Goal: Task Accomplishment & Management: Manage account settings

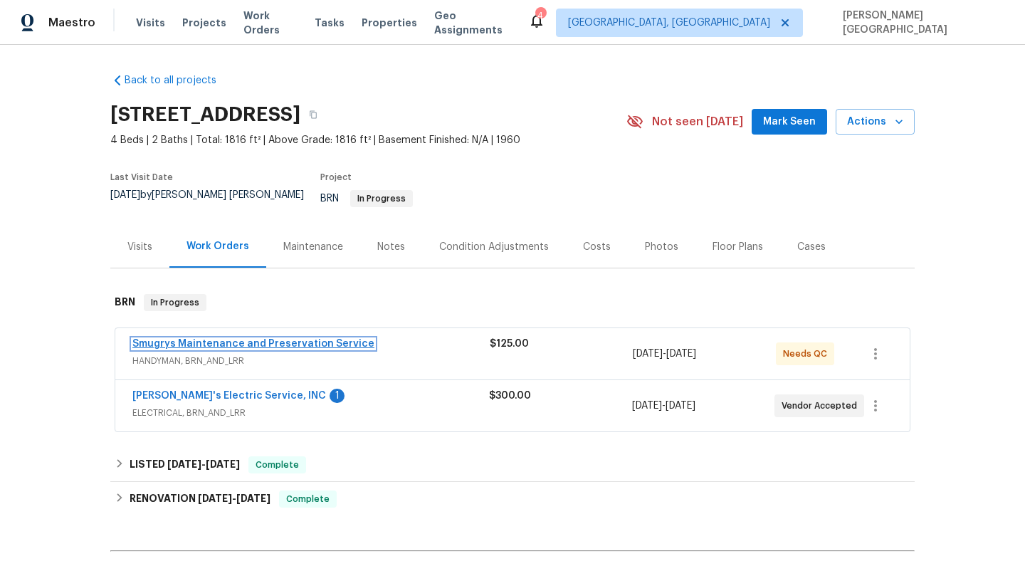
click at [219, 339] on link "Smugrys Maintenance and Preservation Service" at bounding box center [253, 344] width 242 height 10
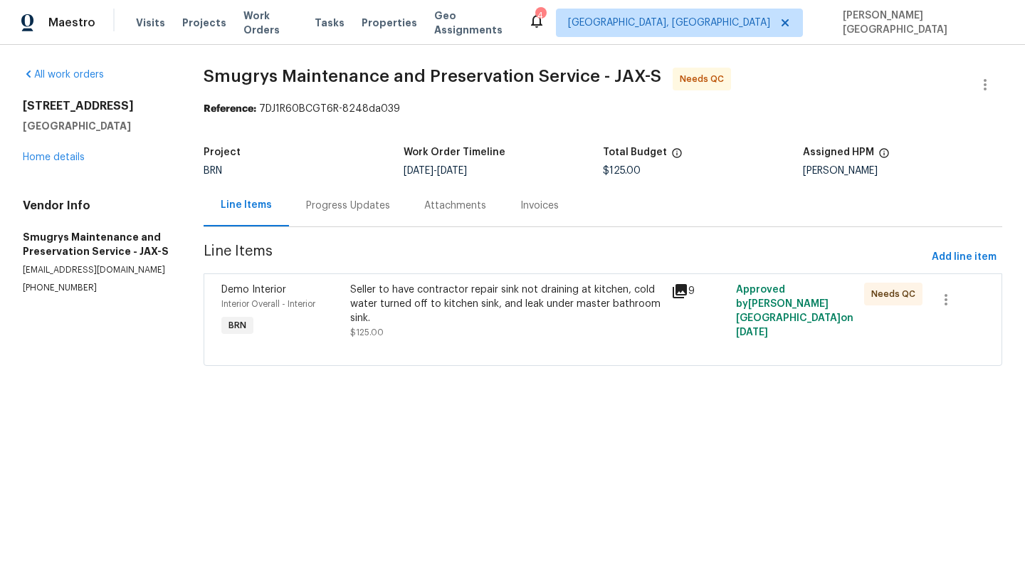
click at [363, 221] on div "Progress Updates" at bounding box center [348, 205] width 118 height 42
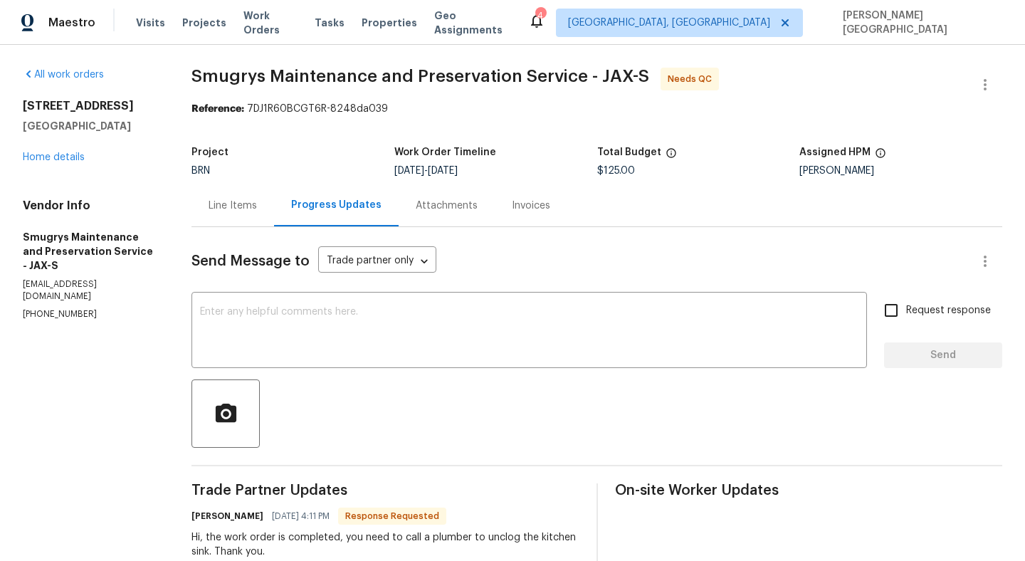
click at [250, 209] on div "Line Items" at bounding box center [233, 206] width 48 height 14
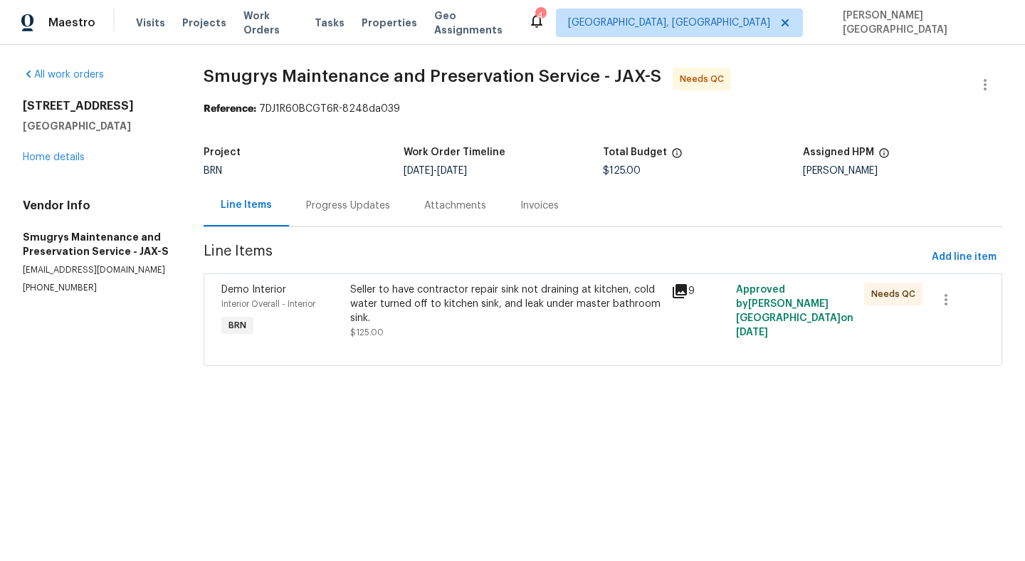
click at [404, 306] on div "Seller to have contractor repair sink not draining at kitchen, cold water turne…" at bounding box center [506, 304] width 313 height 43
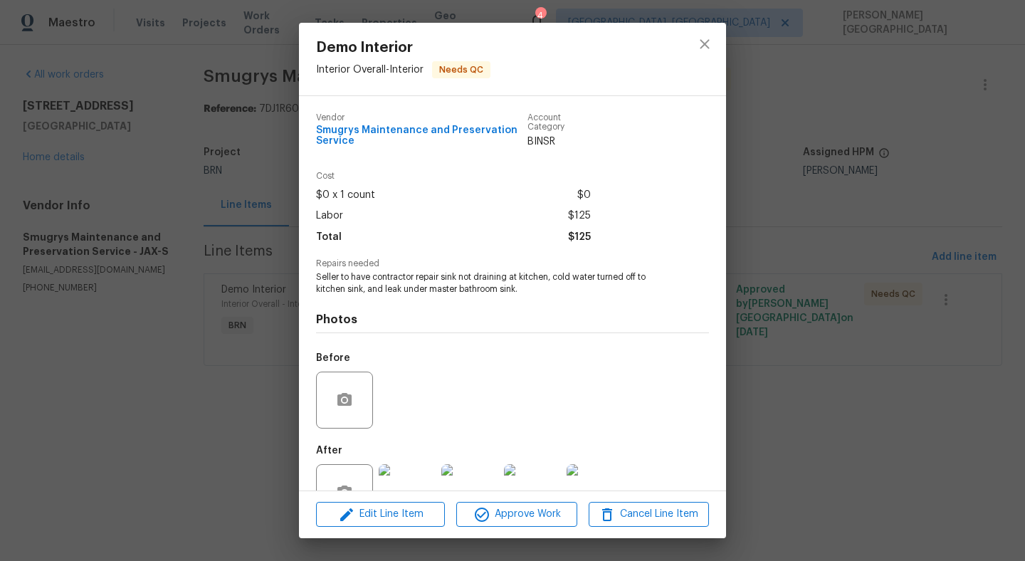
click at [882, 195] on div "Demo Interior Interior Overall - Interior Needs QC Vendor Smugrys Maintenance a…" at bounding box center [512, 280] width 1025 height 561
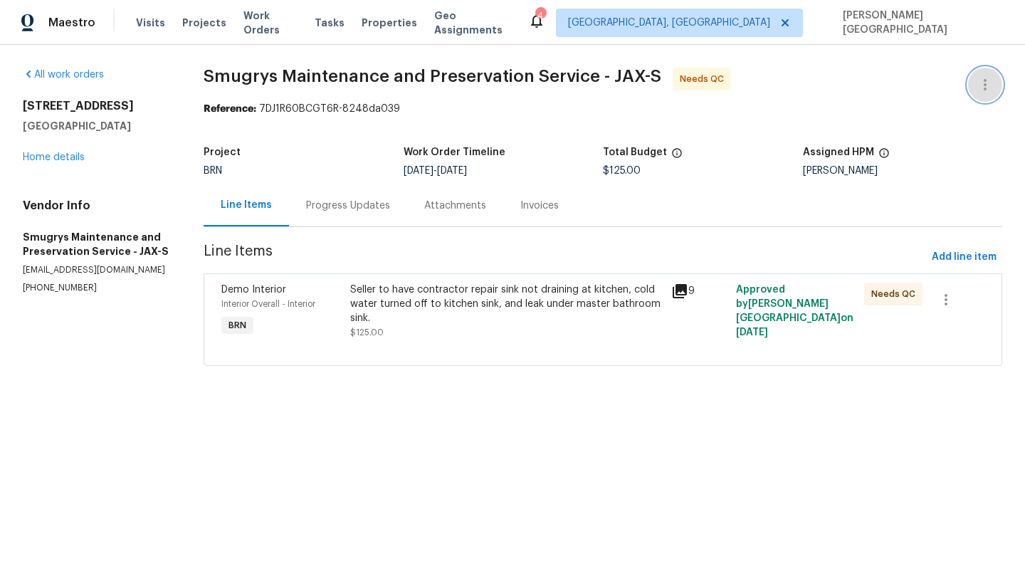
click at [988, 82] on icon "button" at bounding box center [985, 84] width 17 height 17
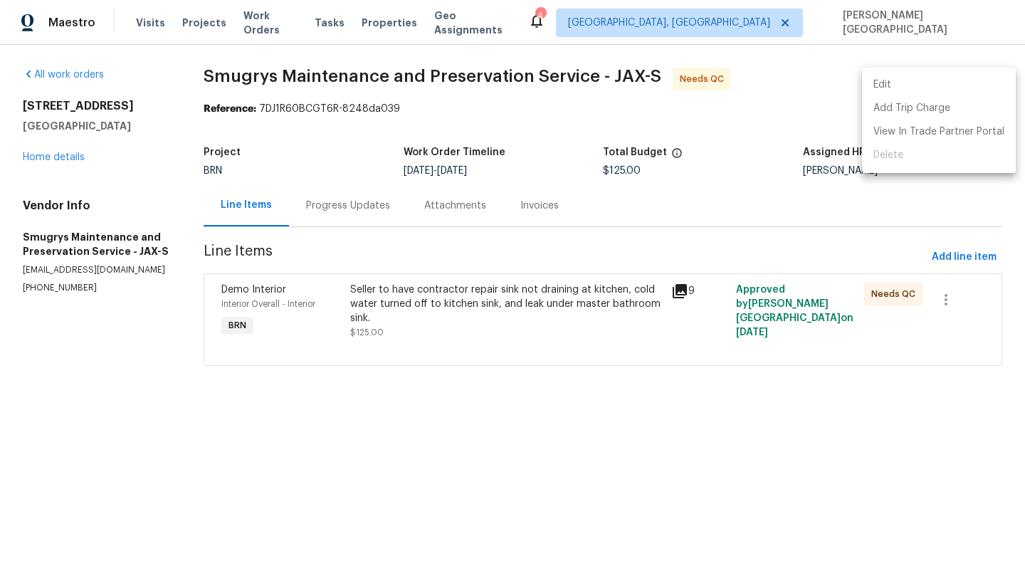
click at [893, 86] on li "Edit" at bounding box center [939, 84] width 154 height 23
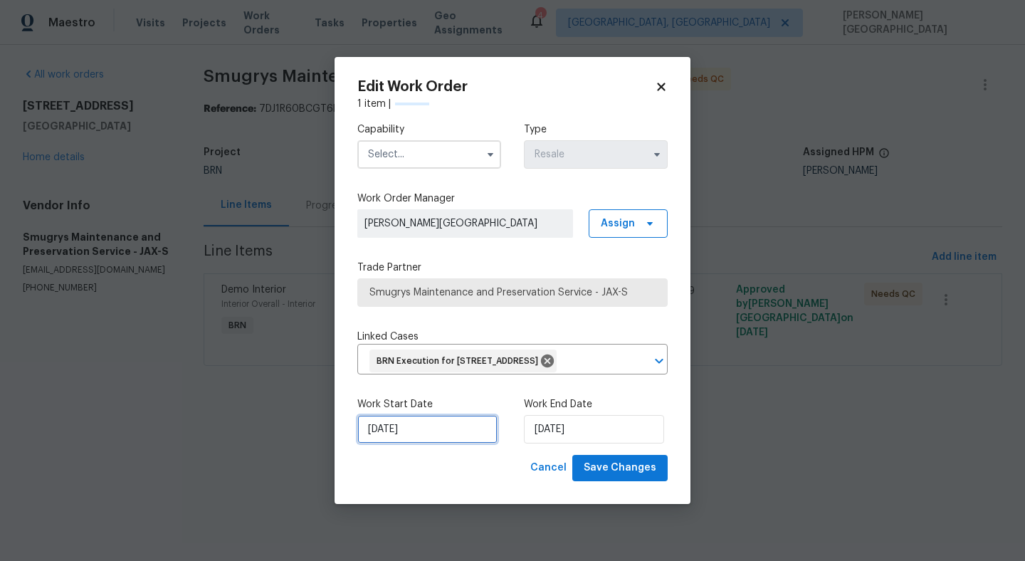
click at [436, 442] on input "[DATE]" at bounding box center [427, 429] width 140 height 28
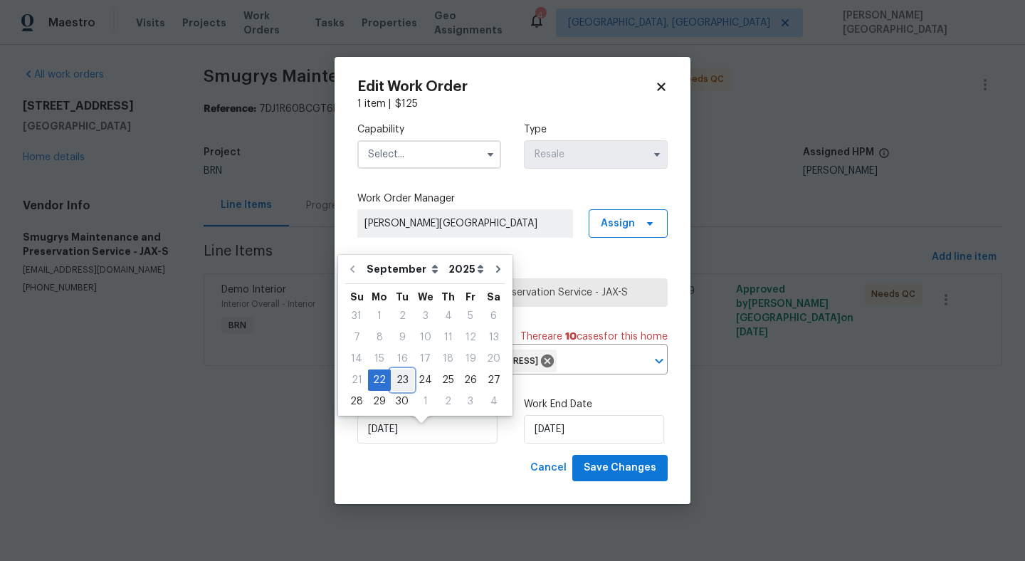
click at [406, 382] on div "23" at bounding box center [402, 380] width 23 height 20
type input "[DATE]"
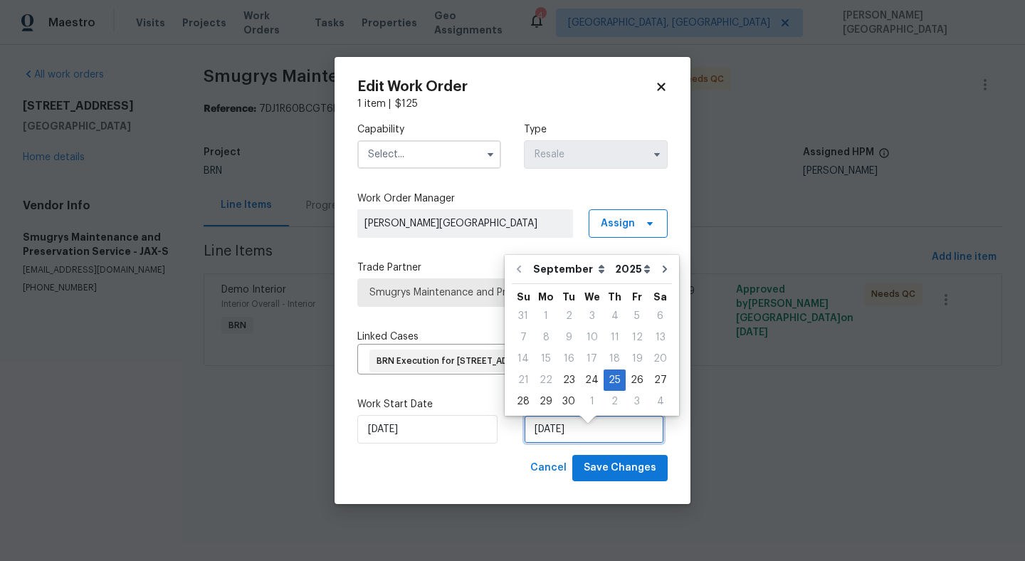
click at [547, 443] on input "[DATE]" at bounding box center [594, 429] width 140 height 28
click at [564, 383] on div "23" at bounding box center [568, 380] width 23 height 20
type input "[DATE]"
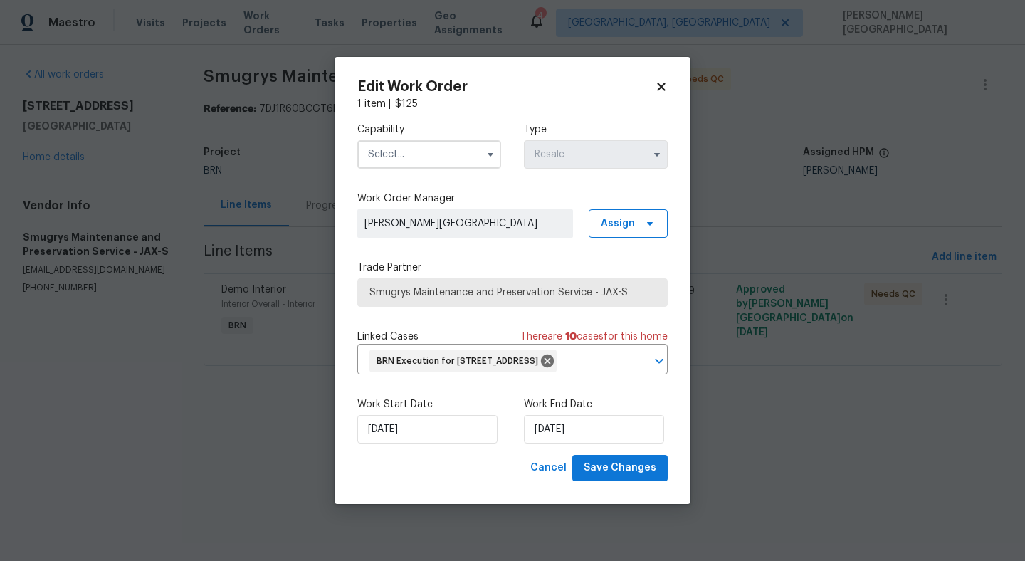
click at [453, 145] on input "text" at bounding box center [429, 154] width 144 height 28
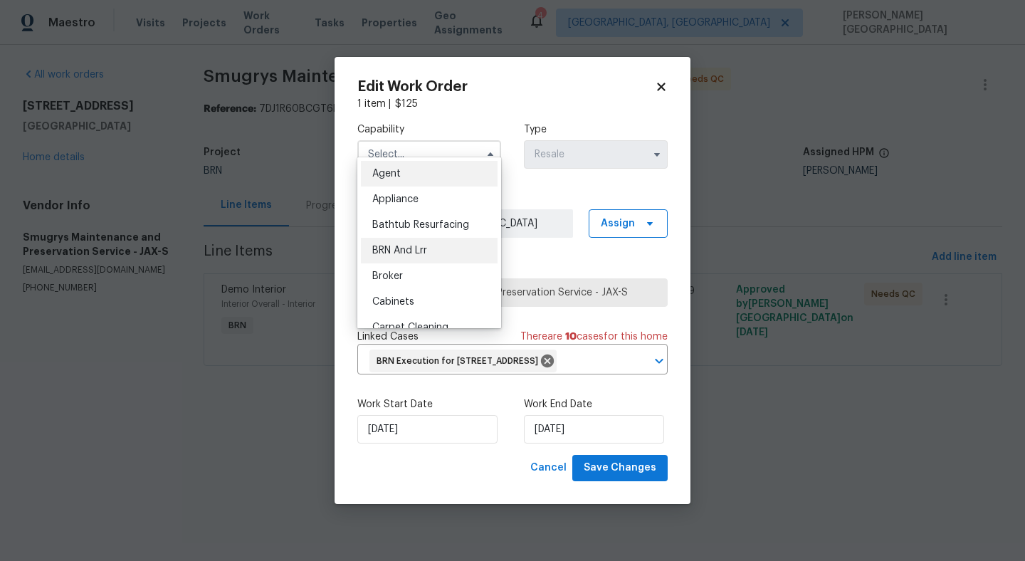
click at [412, 257] on div "BRN And Lrr" at bounding box center [429, 251] width 137 height 26
type input "BRN And Lrr"
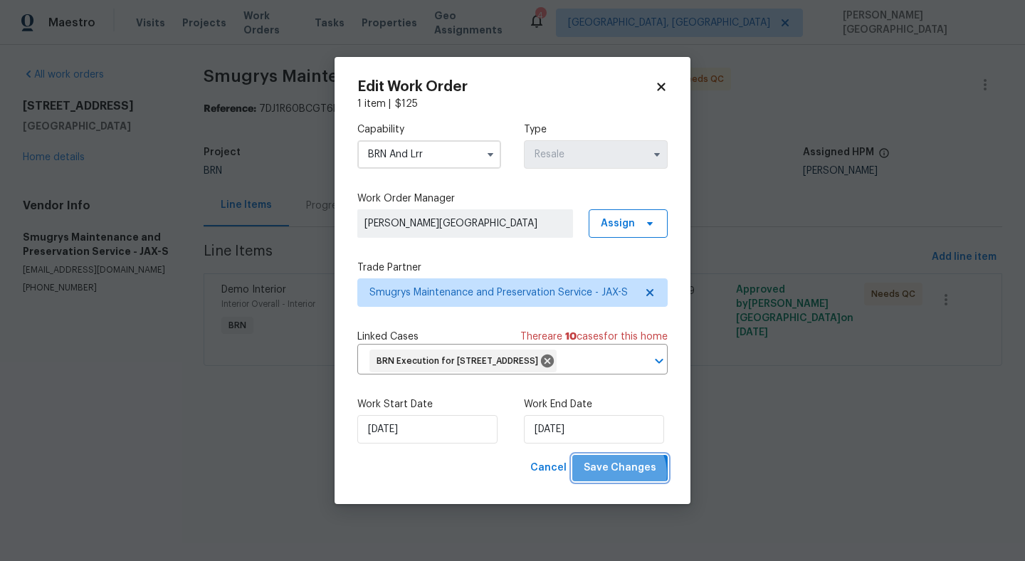
click at [621, 477] on span "Save Changes" at bounding box center [620, 468] width 73 height 18
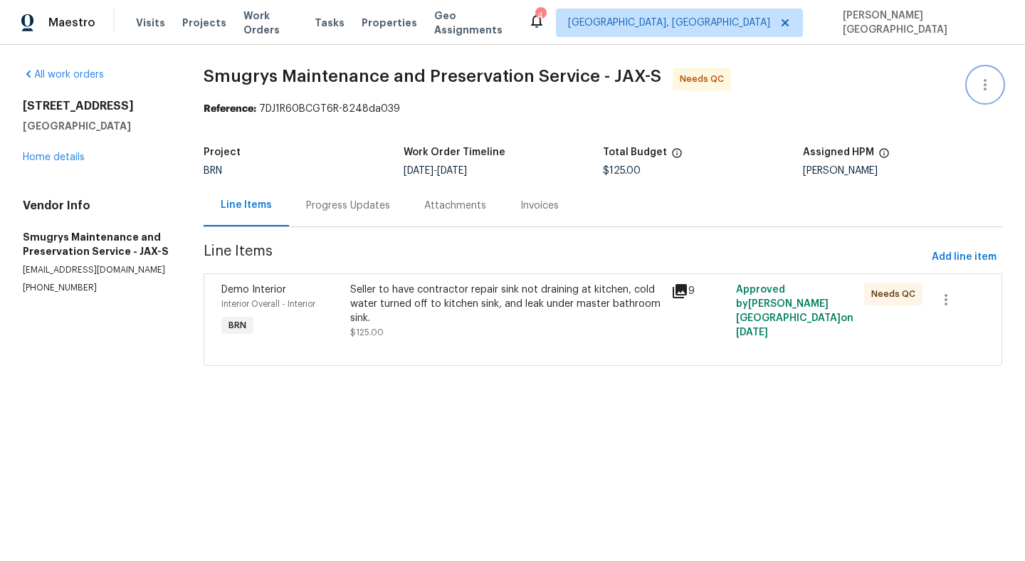
click at [980, 91] on icon "button" at bounding box center [985, 84] width 17 height 17
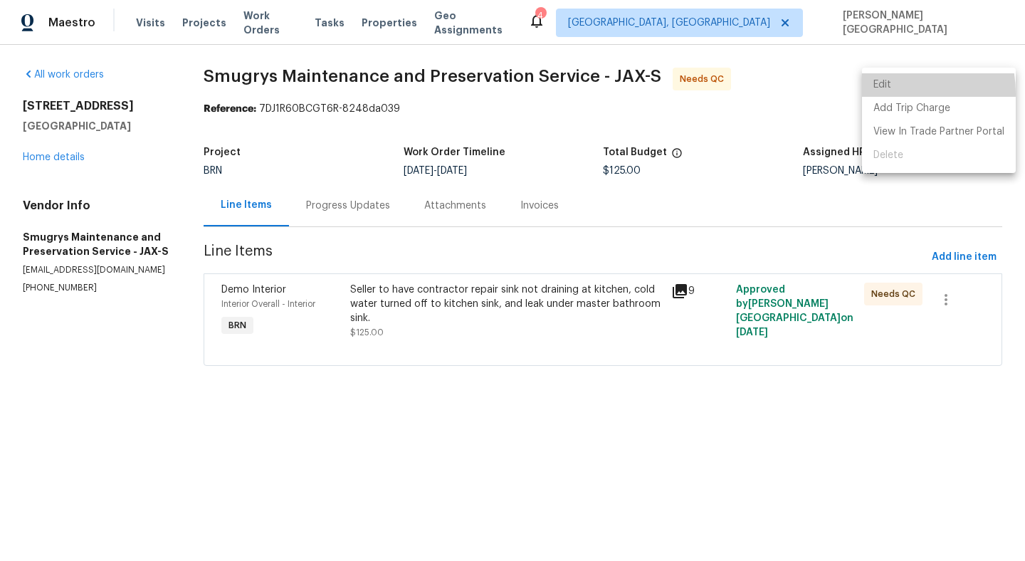
click at [885, 93] on li "Edit" at bounding box center [939, 84] width 154 height 23
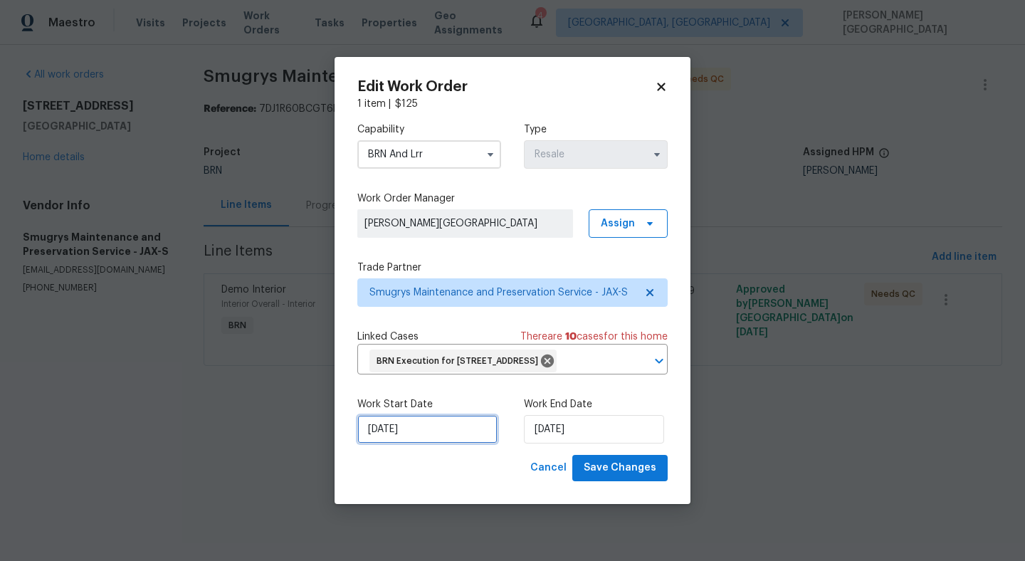
click at [359, 443] on input "[DATE]" at bounding box center [427, 429] width 140 height 28
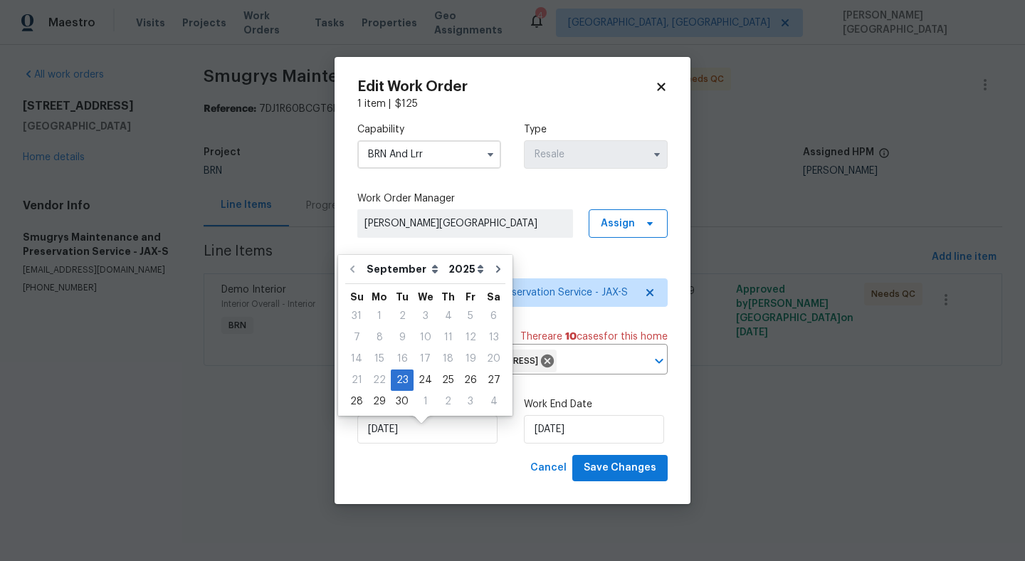
click at [467, 154] on input "BRN And Lrr" at bounding box center [429, 154] width 144 height 28
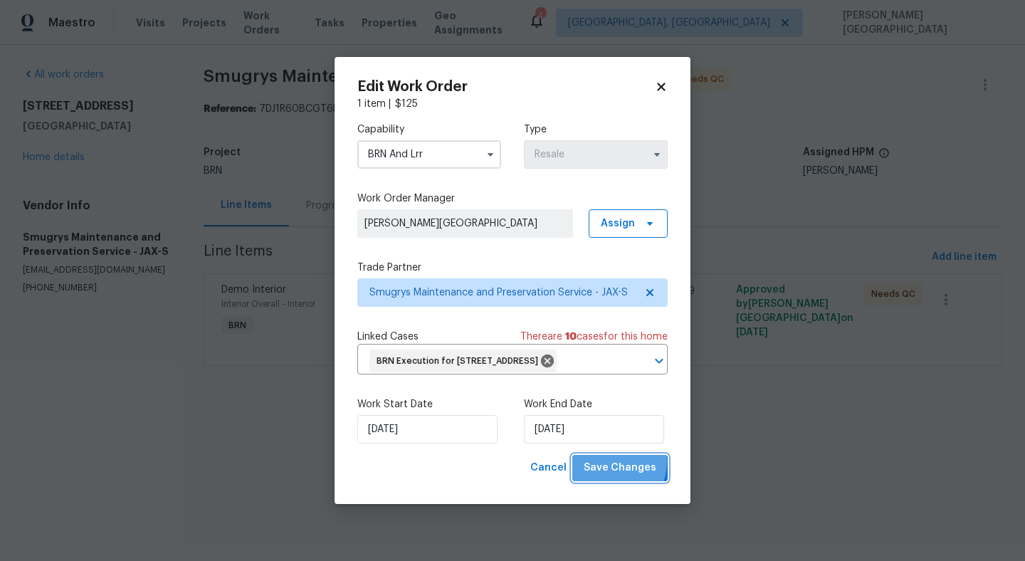
click at [610, 472] on span "Save Changes" at bounding box center [620, 468] width 73 height 18
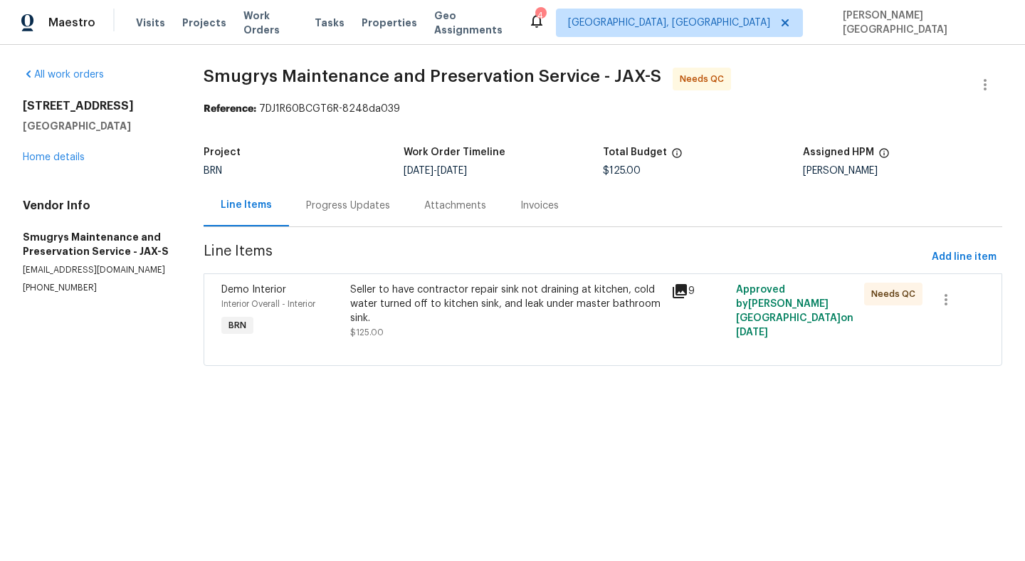
click at [395, 289] on div "Seller to have contractor repair sink not draining at kitchen, cold water turne…" at bounding box center [506, 304] width 313 height 43
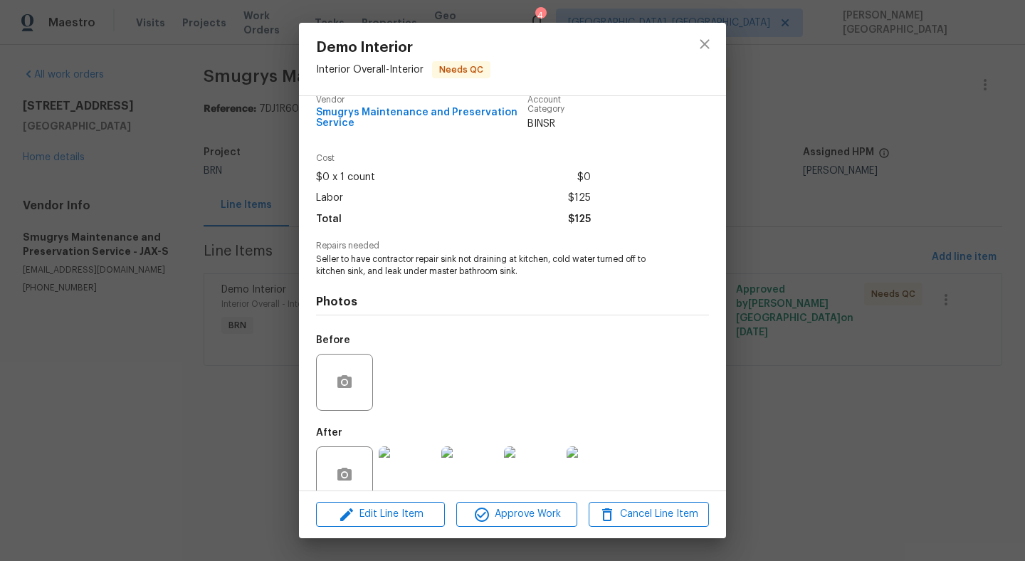
scroll to position [21, 0]
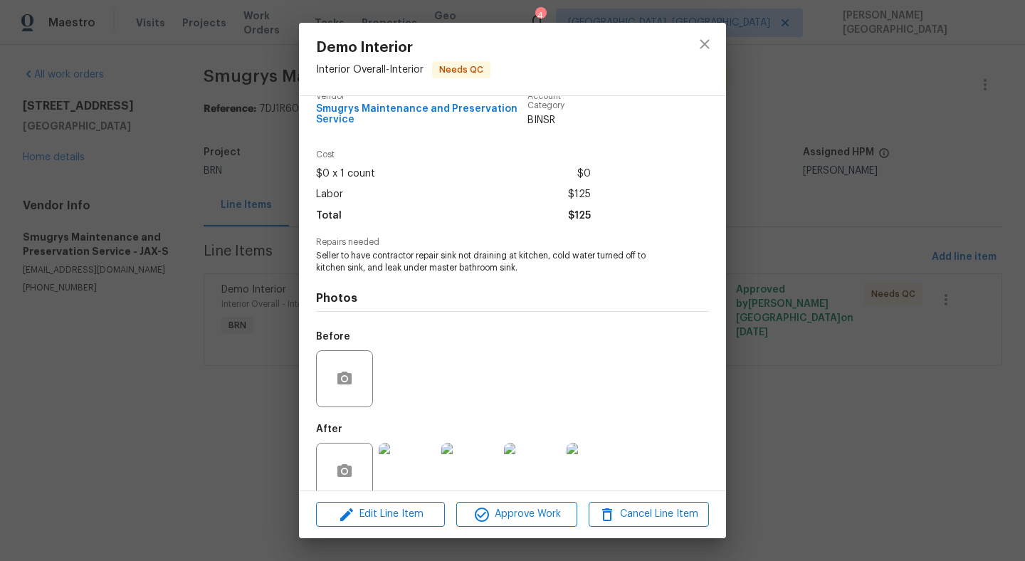
click at [919, 267] on div "Demo Interior Interior Overall - Interior Needs QC Vendor Smugrys Maintenance a…" at bounding box center [512, 280] width 1025 height 561
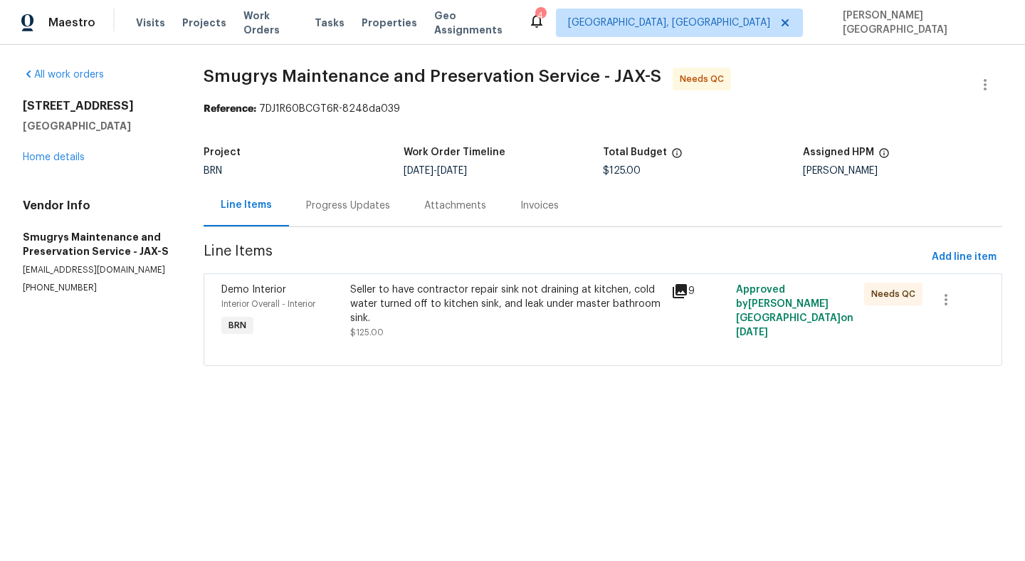
click at [337, 206] on div "Progress Updates" at bounding box center [348, 206] width 84 height 14
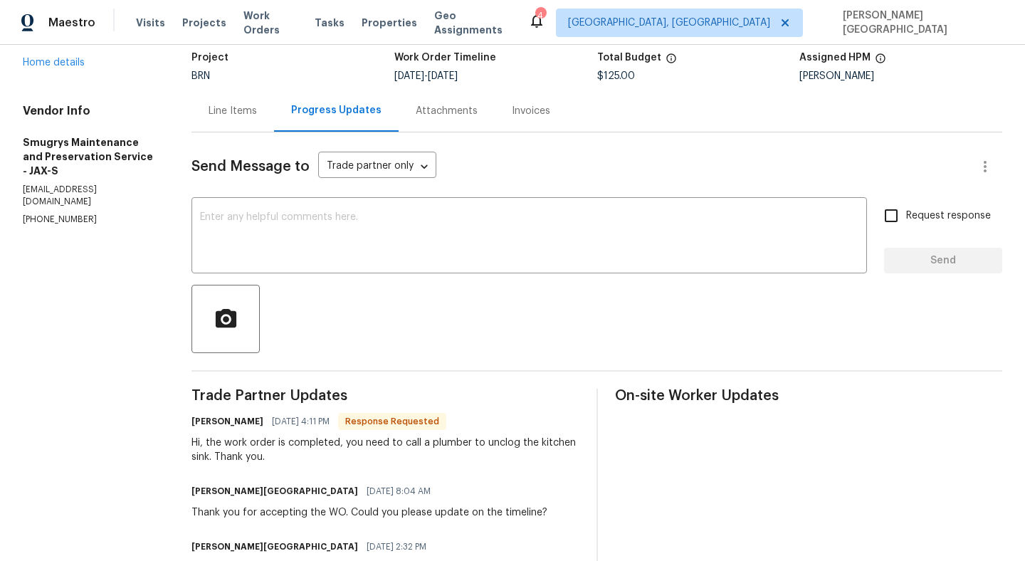
scroll to position [107, 0]
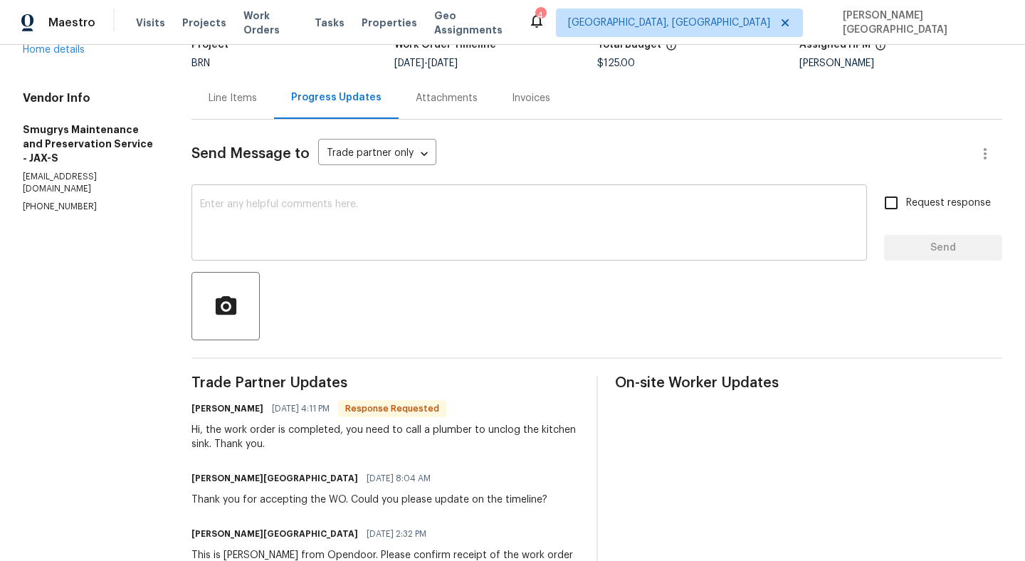
click at [284, 200] on textarea at bounding box center [529, 224] width 658 height 50
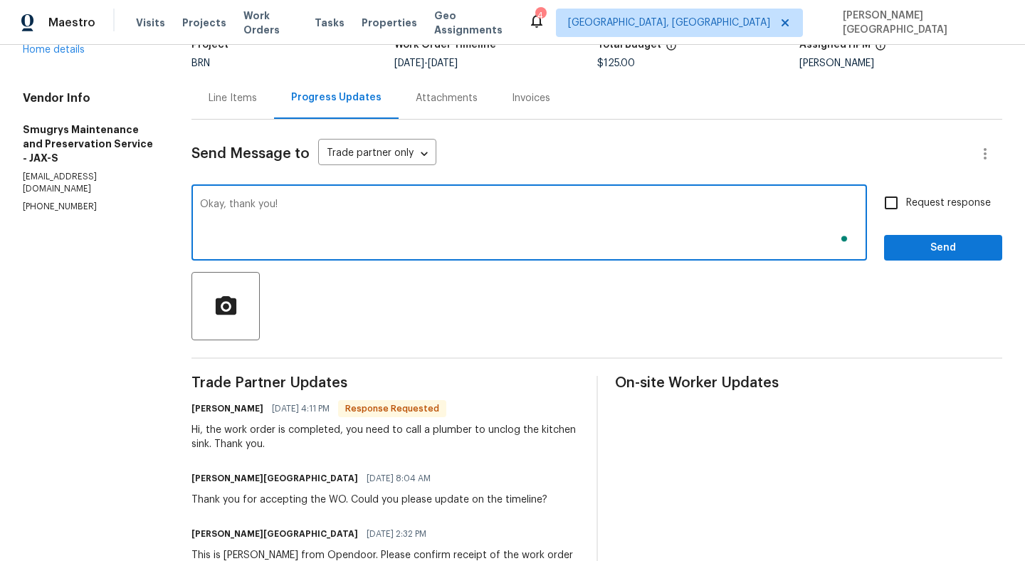
type textarea "Okay, thank you!"
click at [932, 204] on span "Request response" at bounding box center [948, 203] width 85 height 15
click at [906, 204] on input "Request response" at bounding box center [891, 203] width 30 height 30
checkbox input "true"
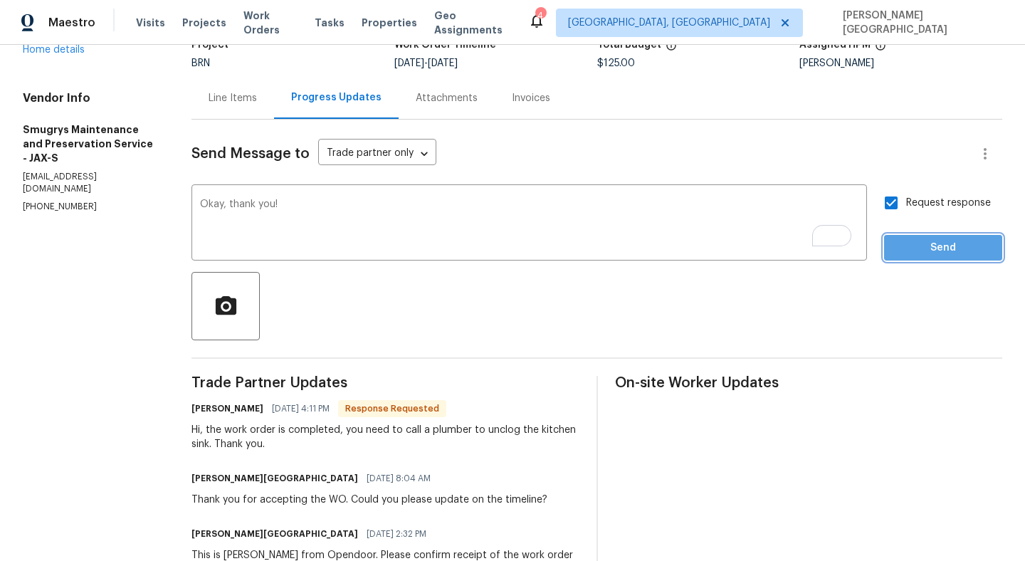
click at [920, 240] on span "Send" at bounding box center [942, 248] width 95 height 18
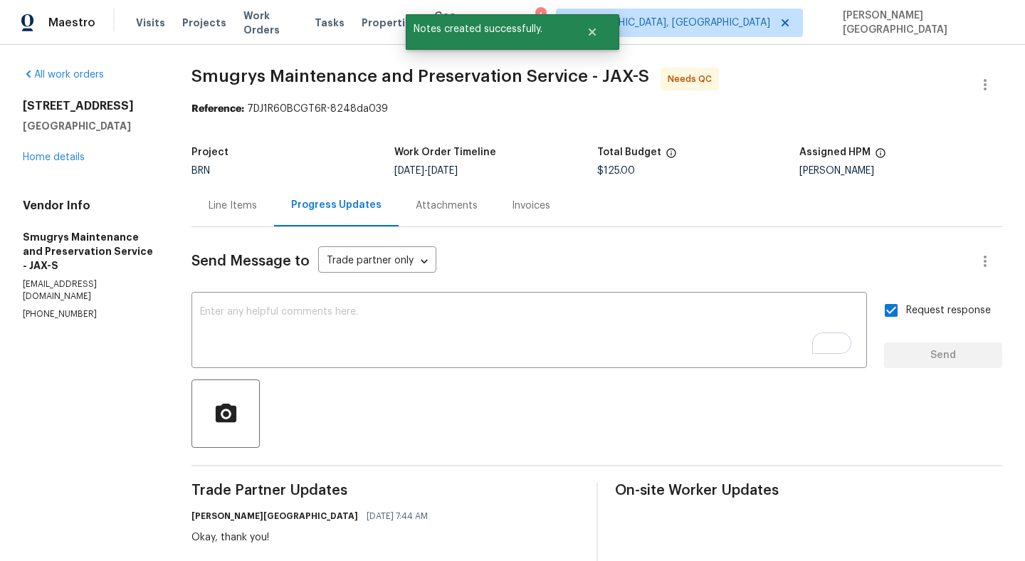
click at [243, 68] on span "Smugrys Maintenance and Preservation Service - JAX-S" at bounding box center [420, 76] width 458 height 17
click at [243, 69] on span "Smugrys Maintenance and Preservation Service - JAX-S" at bounding box center [420, 76] width 458 height 17
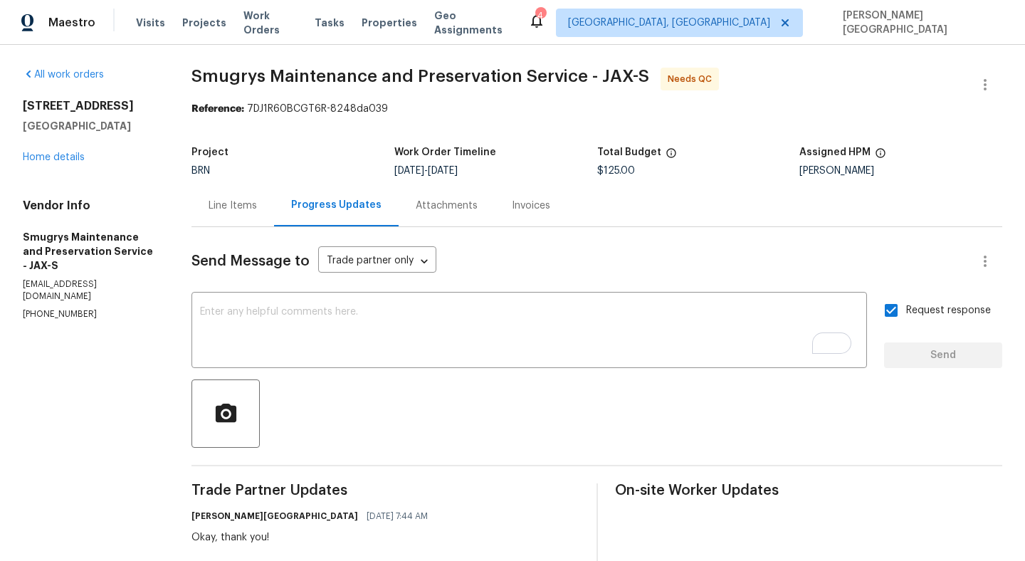
click at [248, 78] on span "Smugrys Maintenance and Preservation Service - JAX-S" at bounding box center [420, 76] width 458 height 17
click at [324, 78] on span "Smugrys Maintenance and Preservation Service - JAX-S" at bounding box center [420, 76] width 458 height 17
copy span "Smugrys Maintenance"
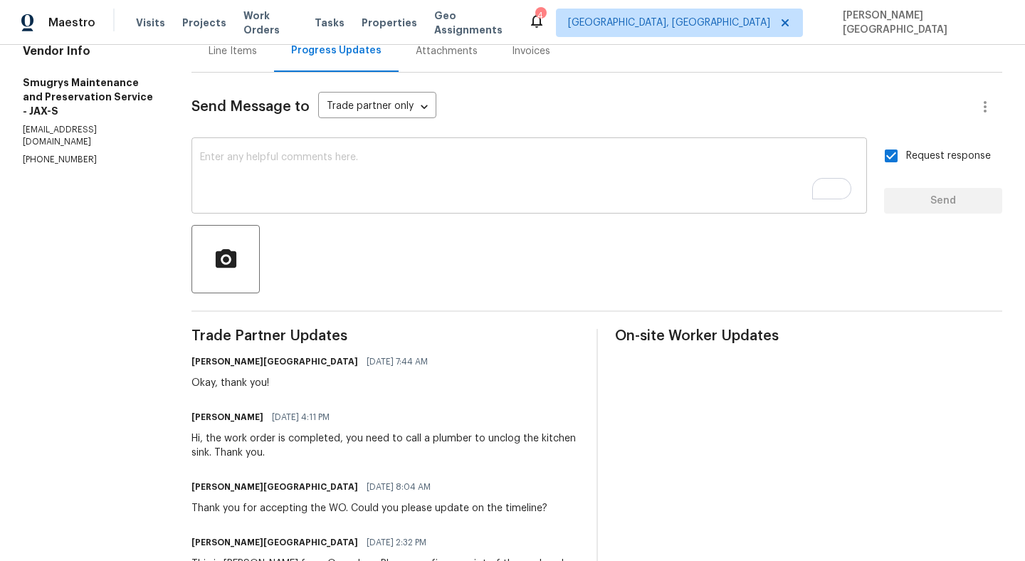
scroll to position [179, 0]
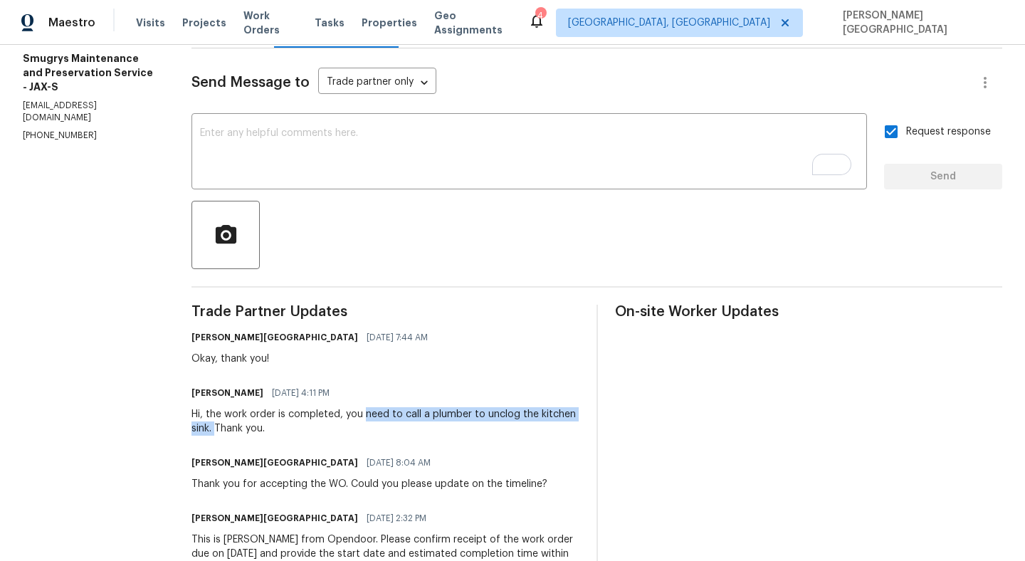
drag, startPoint x: 370, startPoint y: 412, endPoint x: 224, endPoint y: 428, distance: 147.5
click at [223, 428] on div "Hi, the work order is completed, you need to call a plumber to unclog the kitch…" at bounding box center [384, 421] width 387 height 28
copy div "need to call a plumber to unclog the kitchen sink."
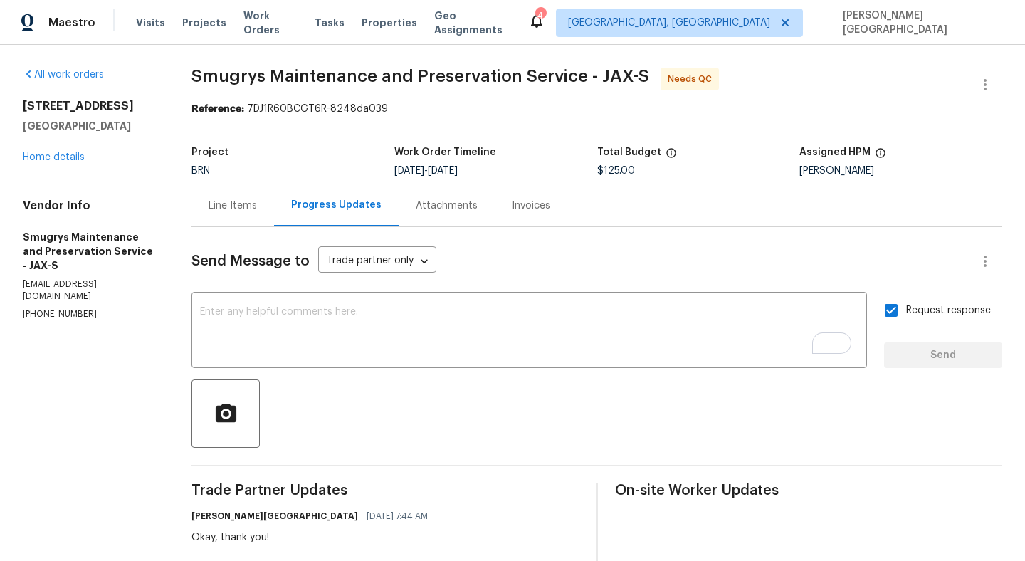
click at [231, 206] on div "Line Items" at bounding box center [233, 206] width 48 height 14
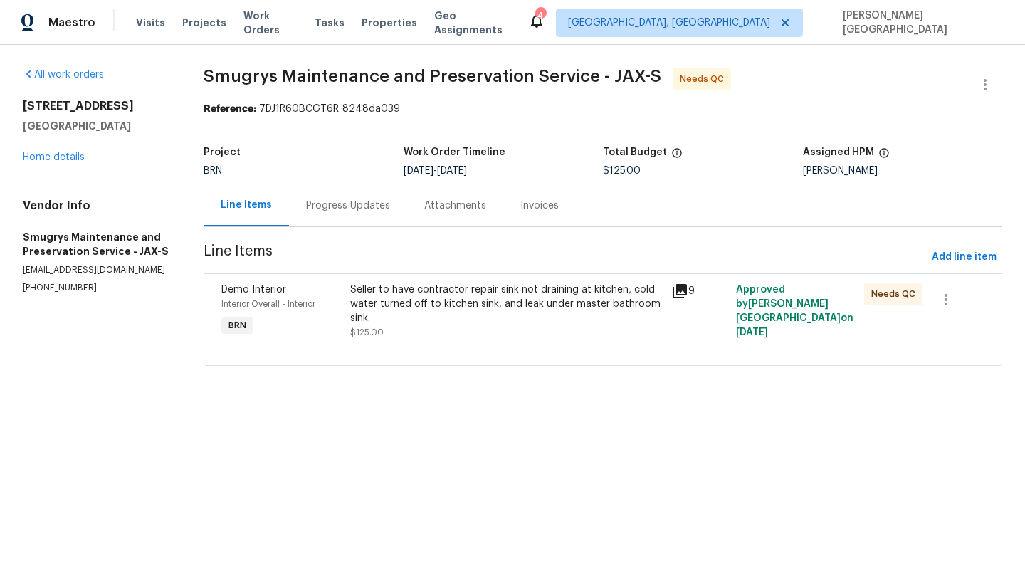
click at [435, 319] on div "Seller to have contractor repair sink not draining at kitchen, cold water turne…" at bounding box center [506, 304] width 313 height 43
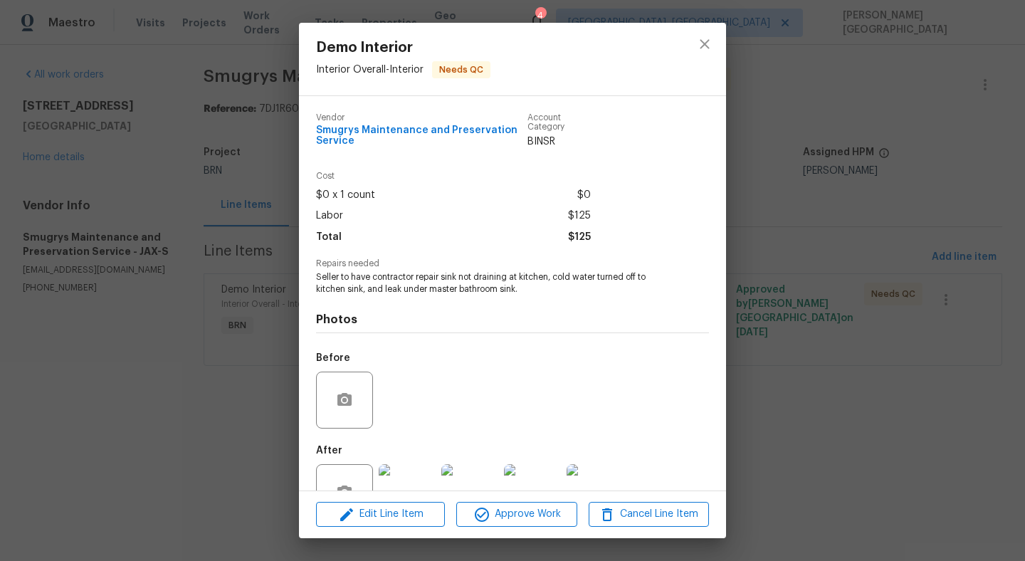
scroll to position [45, 0]
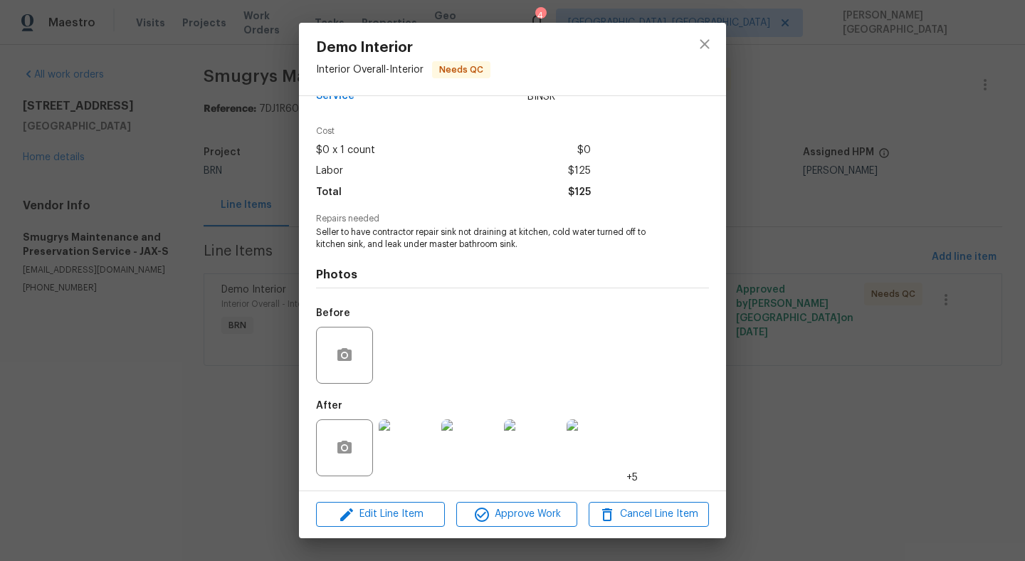
click at [416, 426] on img at bounding box center [407, 447] width 57 height 57
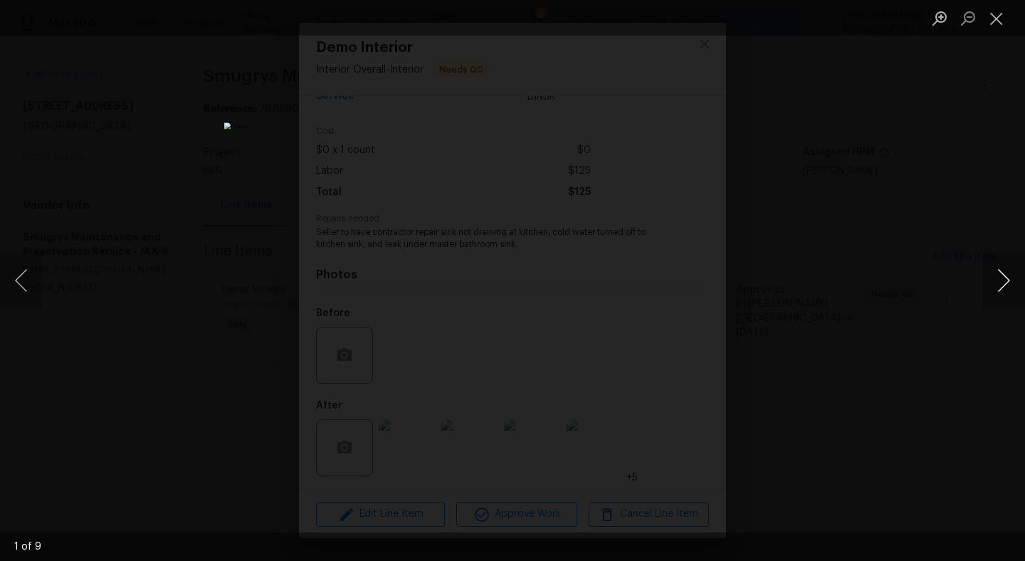
click at [1000, 292] on button "Next image" at bounding box center [1003, 280] width 43 height 57
click at [1000, 293] on button "Next image" at bounding box center [1003, 280] width 43 height 57
click at [999, 291] on button "Next image" at bounding box center [1003, 280] width 43 height 57
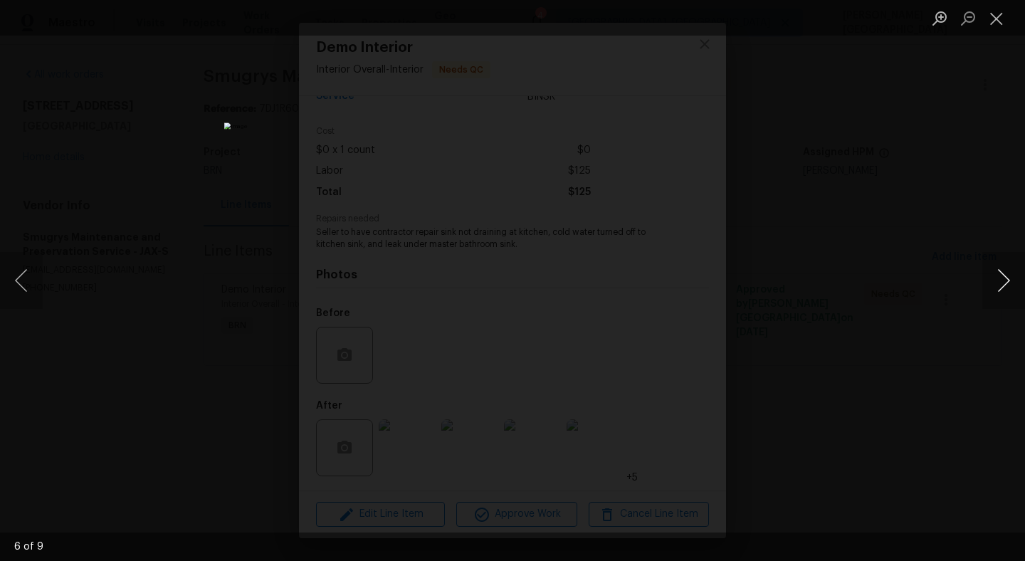
click at [1024, 286] on button "Next image" at bounding box center [1003, 280] width 43 height 57
click at [968, 174] on div "Lightbox" at bounding box center [512, 280] width 1025 height 561
click at [786, 295] on div "Lightbox" at bounding box center [512, 280] width 1025 height 561
click at [928, 114] on div "Lightbox" at bounding box center [512, 280] width 1025 height 561
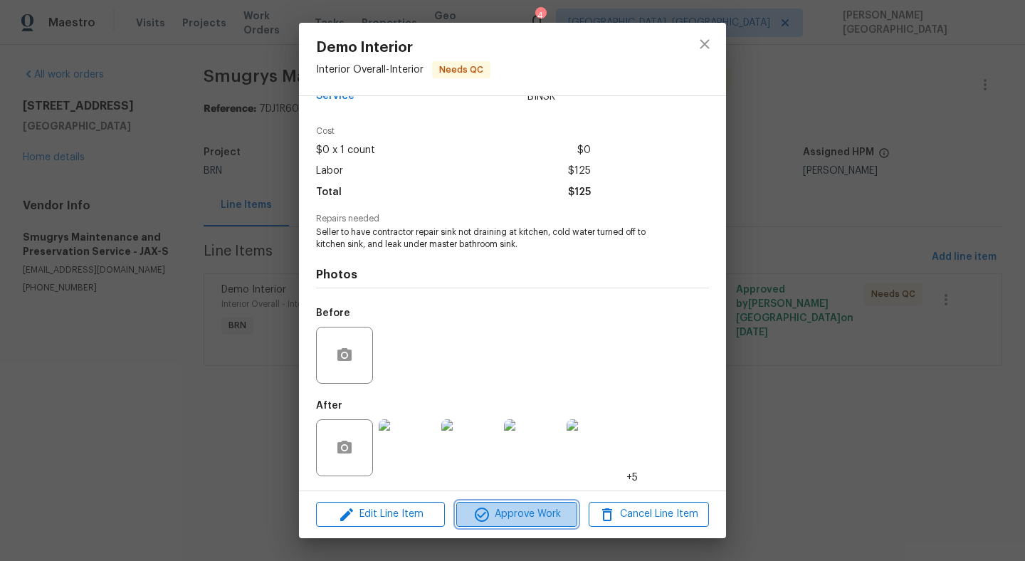
click at [522, 521] on span "Approve Work" at bounding box center [517, 514] width 112 height 18
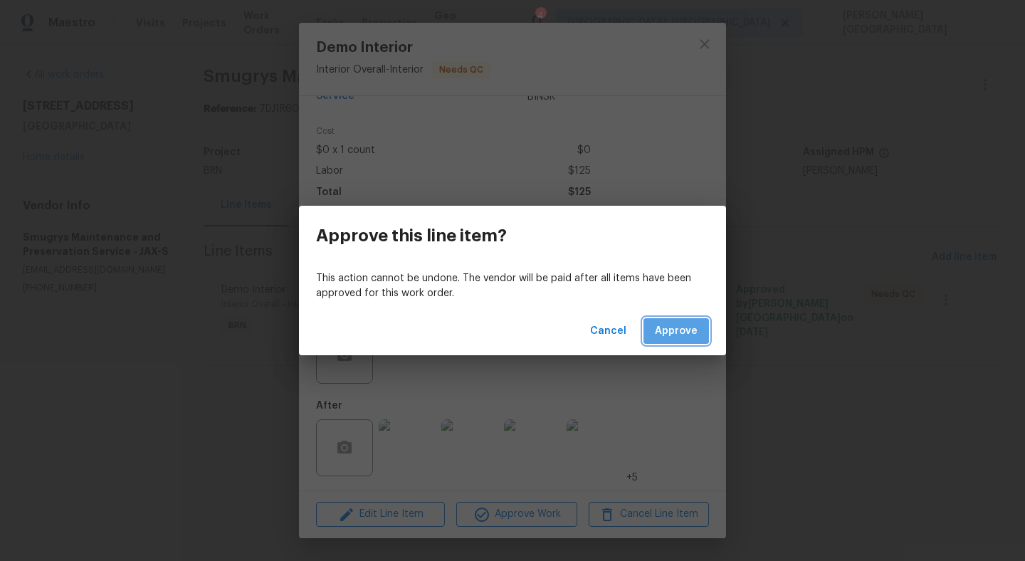
click at [672, 330] on span "Approve" at bounding box center [676, 331] width 43 height 18
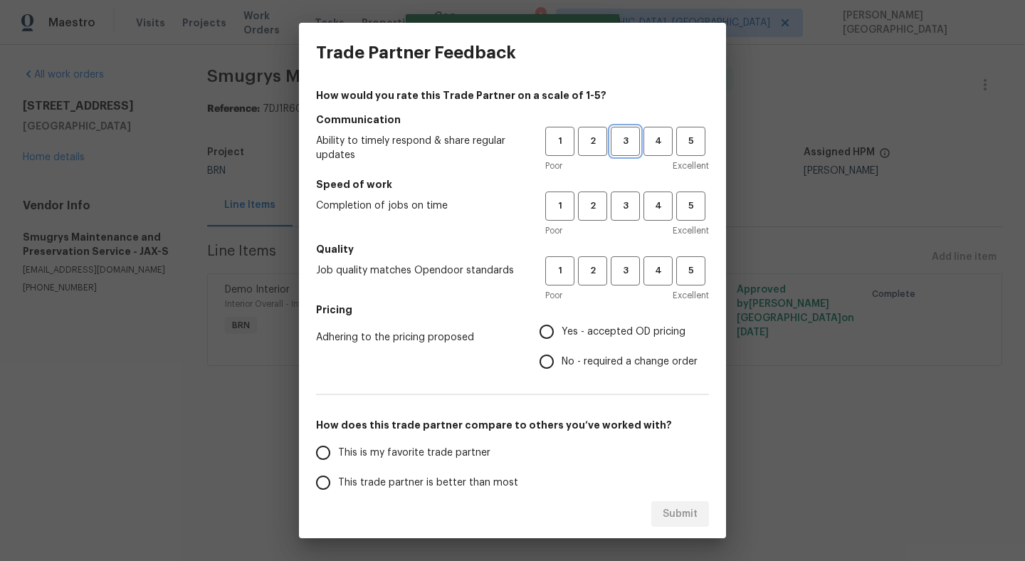
click at [624, 147] on span "3" at bounding box center [625, 141] width 26 height 16
click at [624, 206] on span "3" at bounding box center [625, 206] width 26 height 16
click at [624, 283] on button "3" at bounding box center [625, 270] width 29 height 29
click at [551, 366] on input "No - required a change order" at bounding box center [547, 362] width 30 height 30
radio input "true"
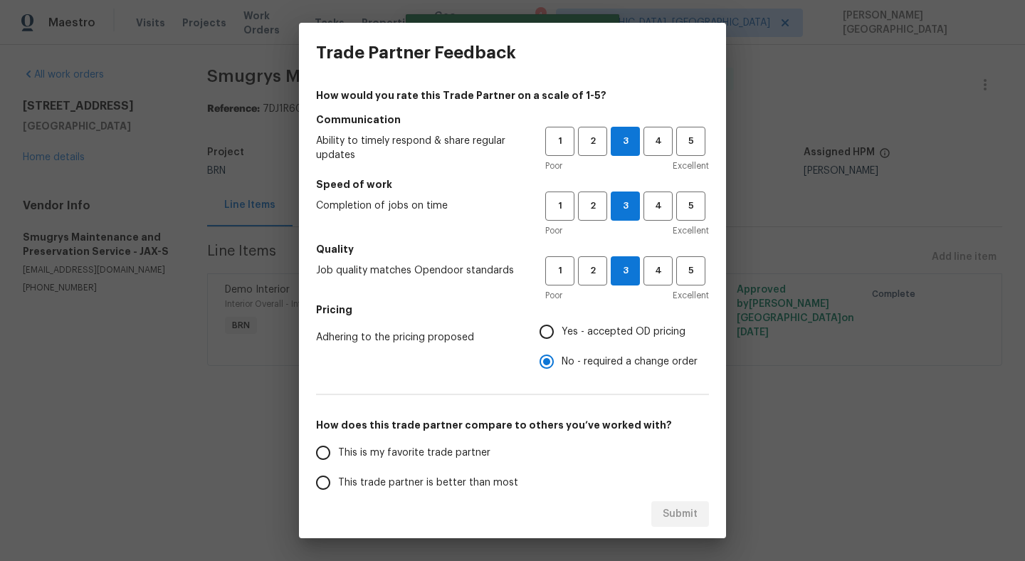
click at [426, 475] on span "This trade partner is better than most" at bounding box center [428, 482] width 180 height 15
click at [338, 475] on input "This trade partner is better than most" at bounding box center [323, 483] width 30 height 30
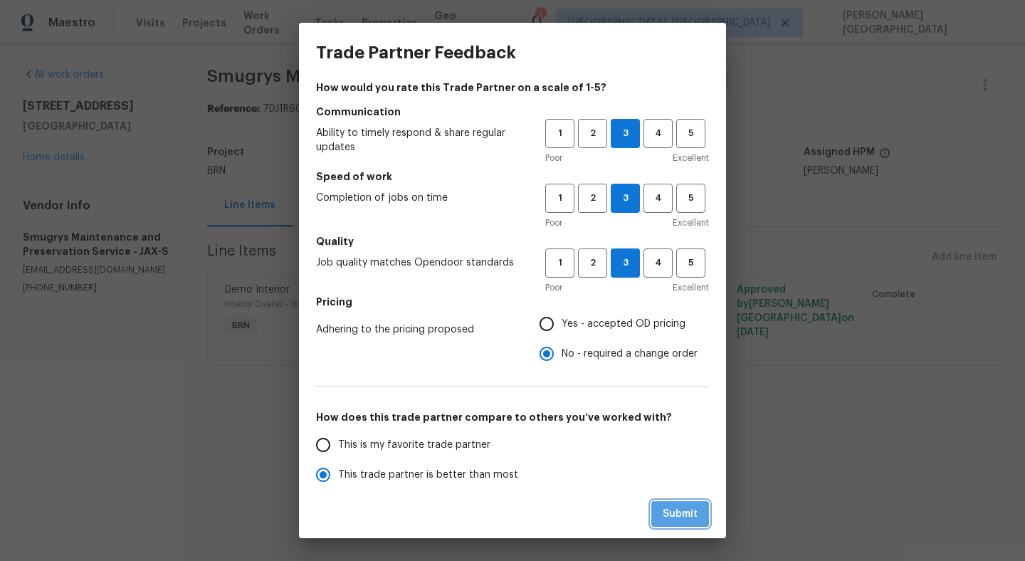
click at [677, 515] on span "Submit" at bounding box center [680, 514] width 35 height 18
radio input "true"
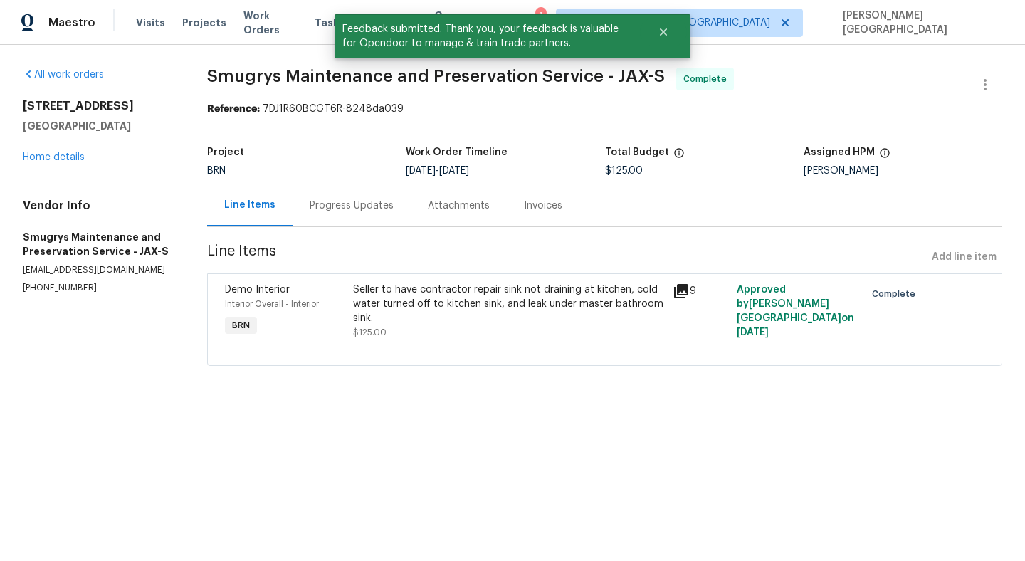
click at [371, 196] on div "Progress Updates" at bounding box center [352, 205] width 118 height 42
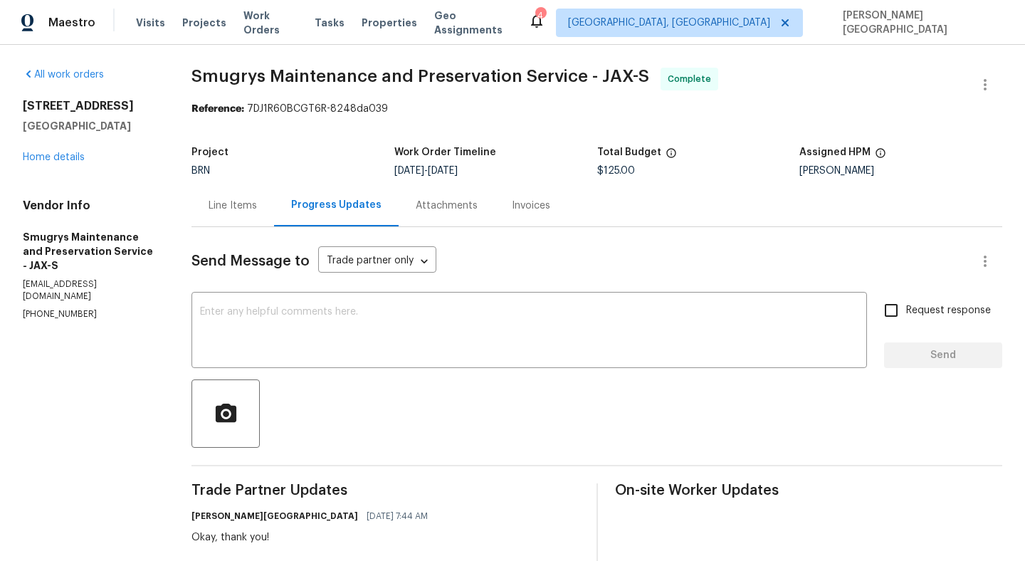
click at [73, 163] on div "[STREET_ADDRESS] Home details" at bounding box center [90, 131] width 135 height 65
click at [73, 162] on link "Home details" at bounding box center [54, 157] width 62 height 10
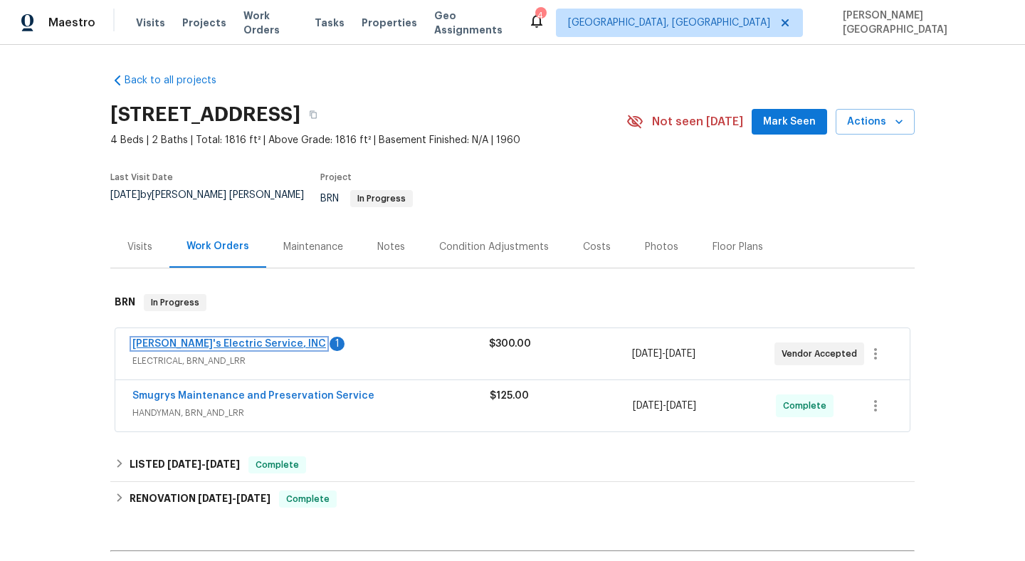
click at [245, 339] on link "[PERSON_NAME]'s Electric Service, INC" at bounding box center [229, 344] width 194 height 10
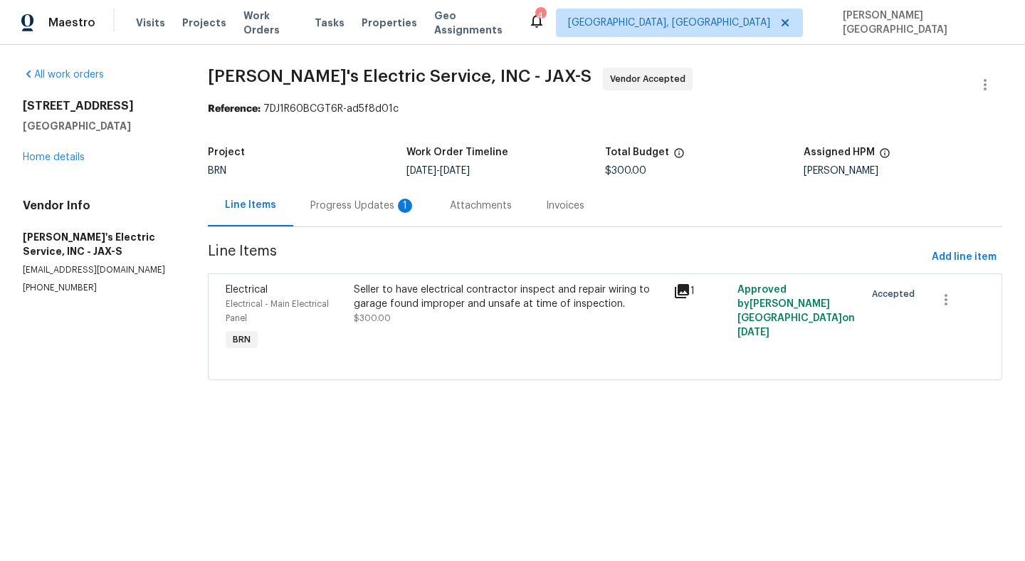
click at [391, 200] on div "Progress Updates 1" at bounding box center [362, 206] width 105 height 14
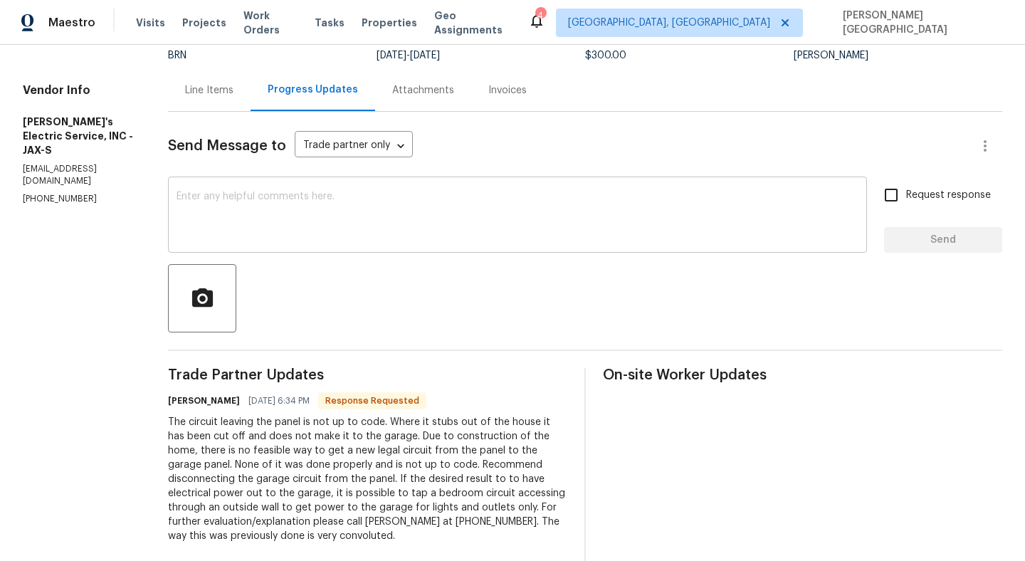
scroll to position [169, 0]
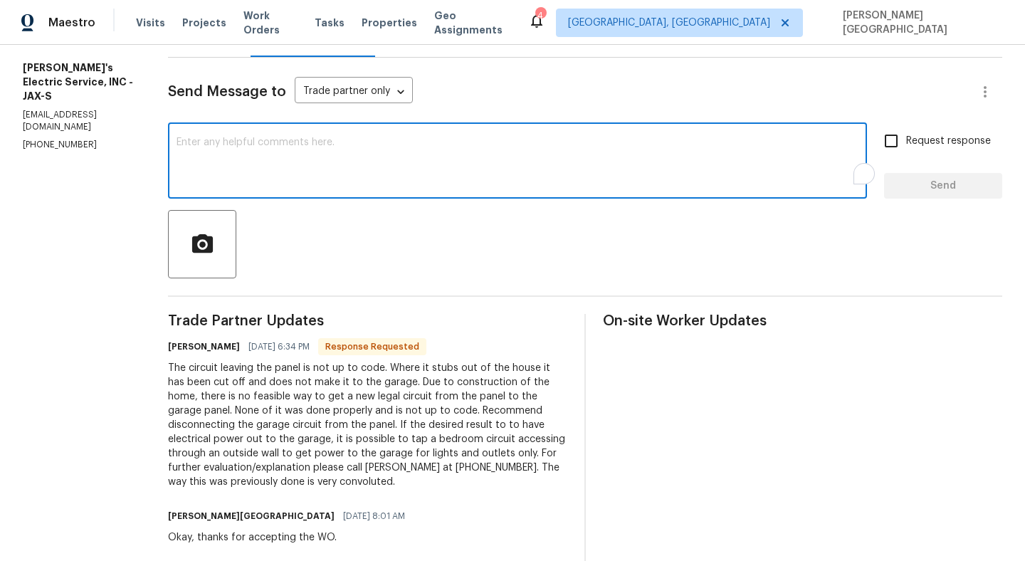
click at [285, 164] on textarea "To enrich screen reader interactions, please activate Accessibility in Grammarl…" at bounding box center [518, 162] width 682 height 50
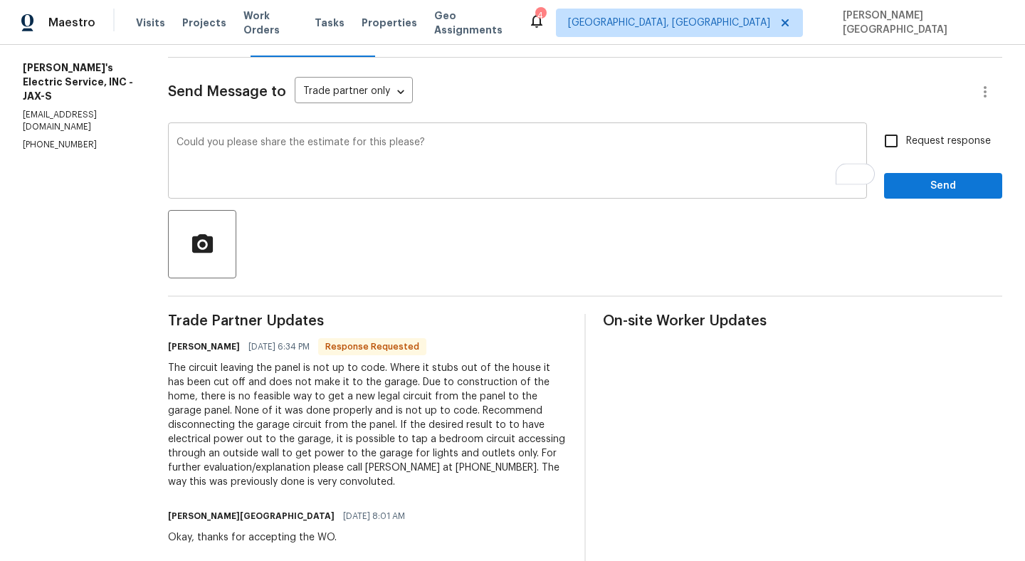
click at [369, 137] on div "Could you please share the estimate for this please? x ​" at bounding box center [517, 162] width 699 height 73
click at [369, 137] on textarea "Could you please share the estimate for this please?" at bounding box center [518, 162] width 682 height 50
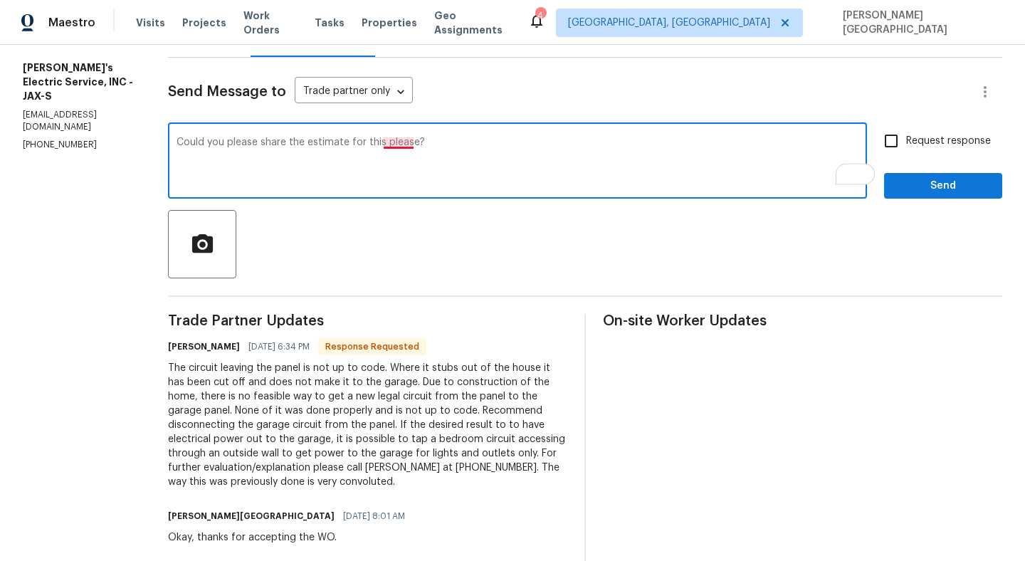
click at [371, 141] on textarea "Could you please share the estimate for this please?" at bounding box center [518, 162] width 682 height 50
type textarea "Could you please share the estimate for this?"
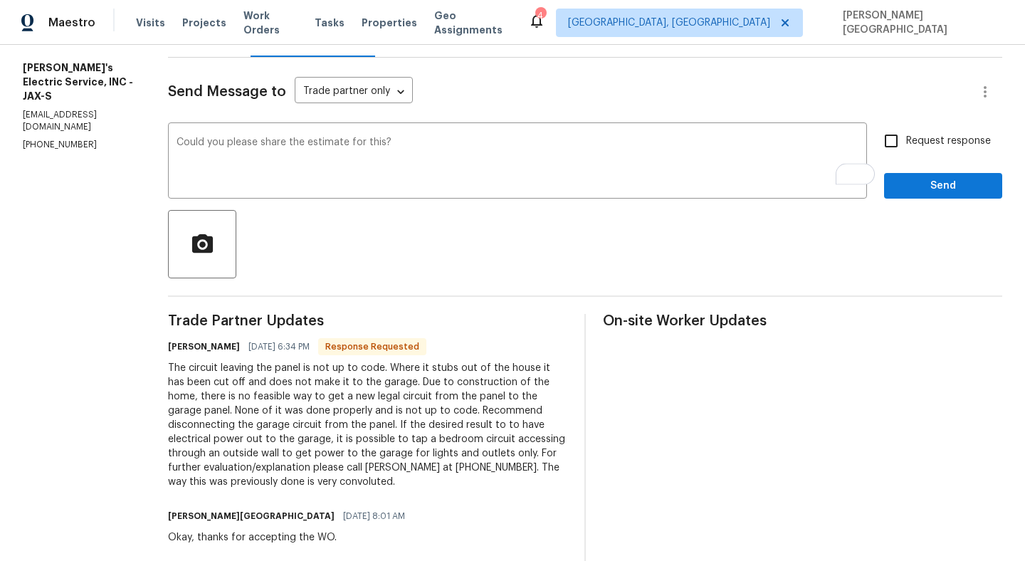
click at [913, 140] on span "Request response" at bounding box center [948, 141] width 85 height 15
click at [906, 140] on input "Request response" at bounding box center [891, 141] width 30 height 30
checkbox input "true"
click at [920, 170] on div "Request response Send" at bounding box center [943, 162] width 118 height 73
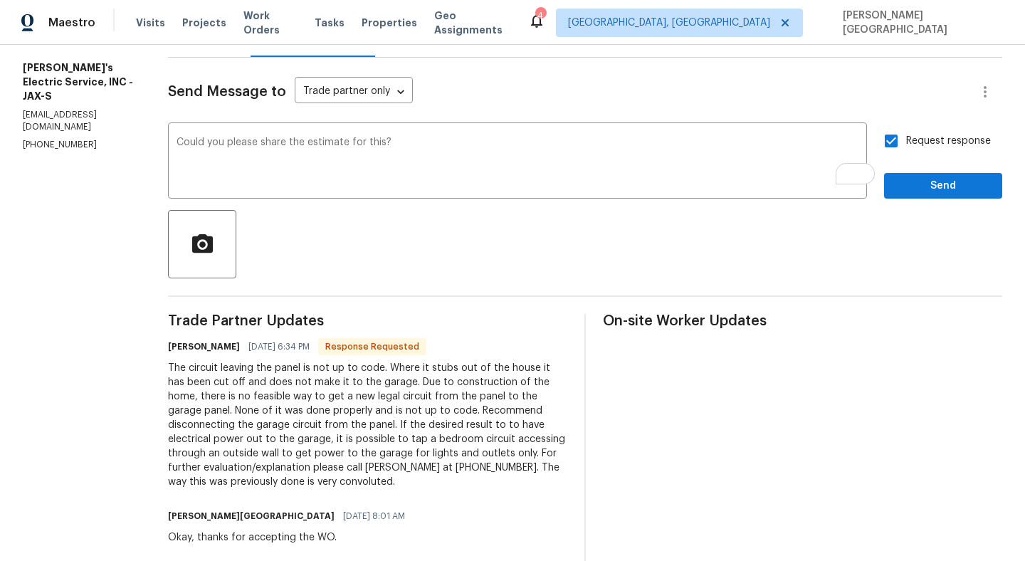
click at [920, 170] on div "Request response Send" at bounding box center [943, 162] width 118 height 73
click at [920, 175] on button "Send" at bounding box center [943, 186] width 118 height 26
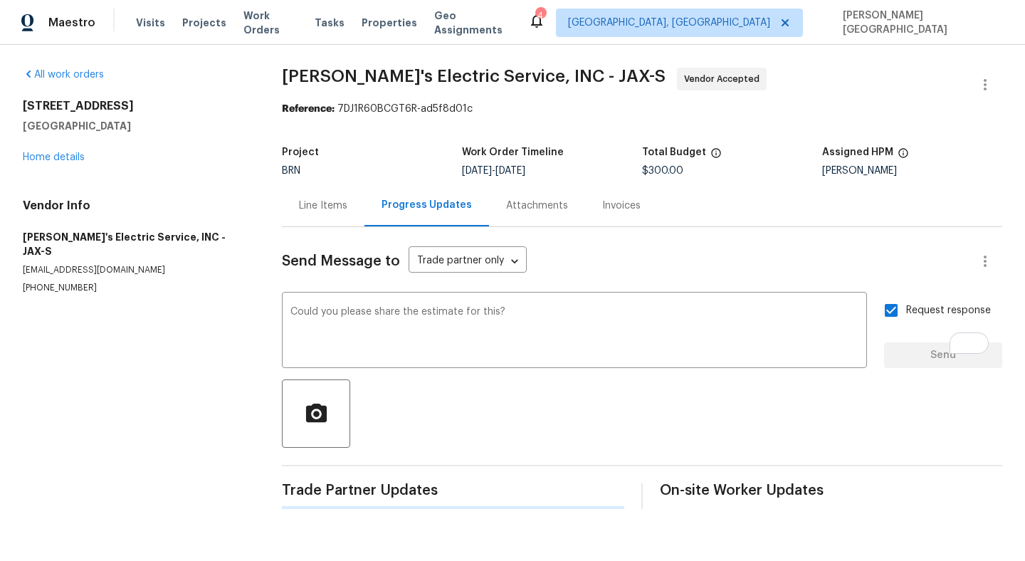
scroll to position [0, 0]
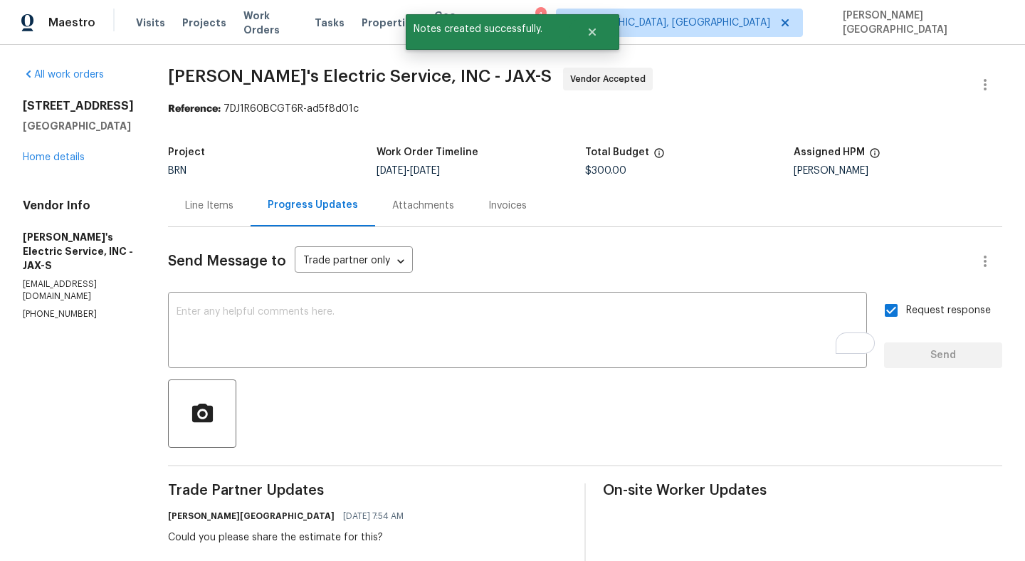
click at [148, 71] on div "All work orders [STREET_ADDRESS] Home details Vendor Info [PERSON_NAME]'s Elect…" at bounding box center [512, 559] width 1025 height 1029
click at [296, 73] on span "[PERSON_NAME]'s Electric Service, INC - JAX-S" at bounding box center [360, 76] width 384 height 17
copy span "[PERSON_NAME]'s Electric Service"
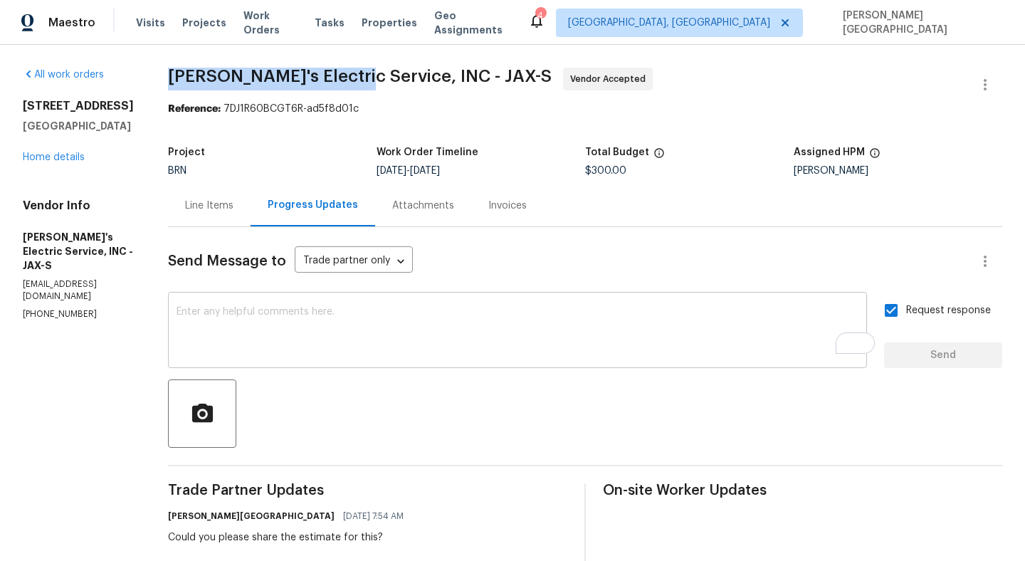
scroll to position [287, 0]
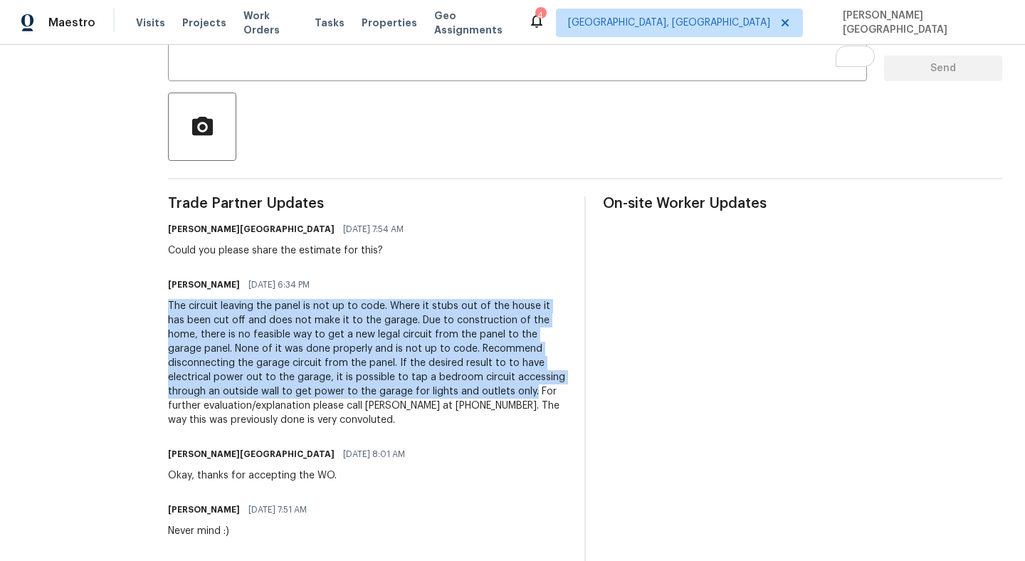
drag, startPoint x: 148, startPoint y: 307, endPoint x: 368, endPoint y: 392, distance: 235.9
click at [369, 394] on div "All work orders [STREET_ADDRESS] Home details Vendor Info [PERSON_NAME]'s Elect…" at bounding box center [512, 272] width 1025 height 1029
copy div "The circuit leaving the panel is not up to code. Where it stubs out of the hous…"
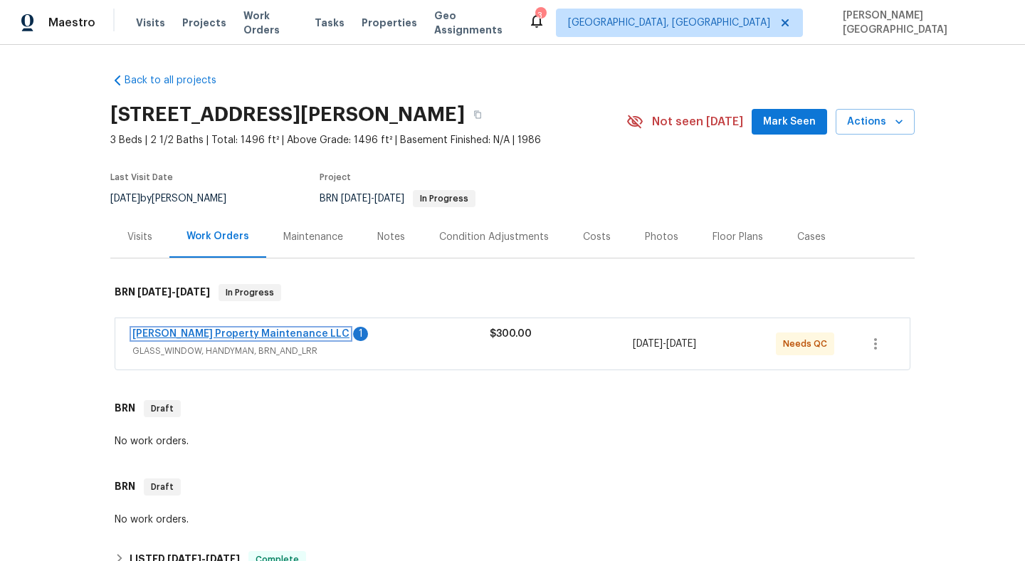
click at [261, 330] on link "Glen Property Maintenance LLC" at bounding box center [240, 334] width 217 height 10
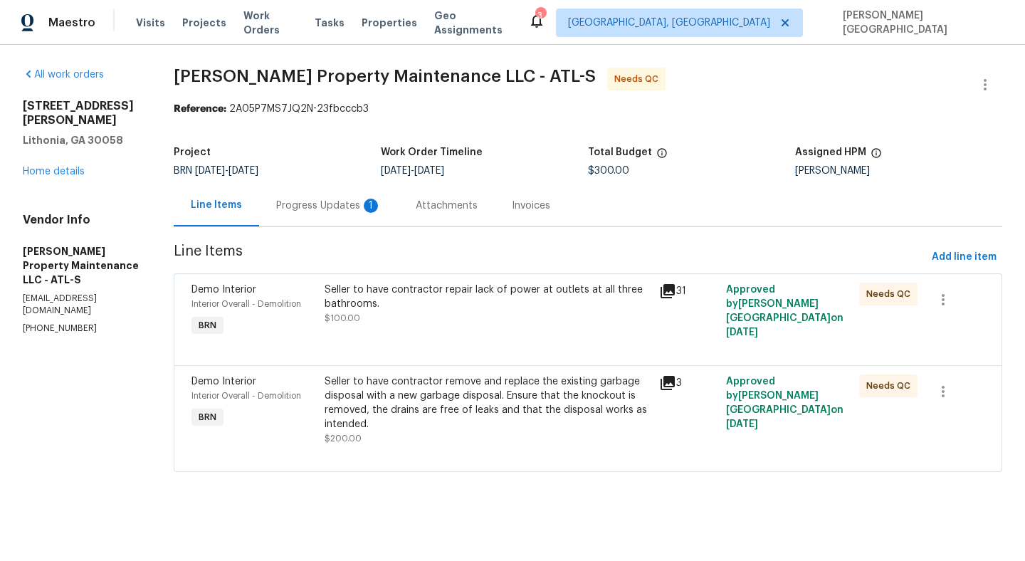
click at [330, 201] on div "Progress Updates 1" at bounding box center [328, 206] width 105 height 14
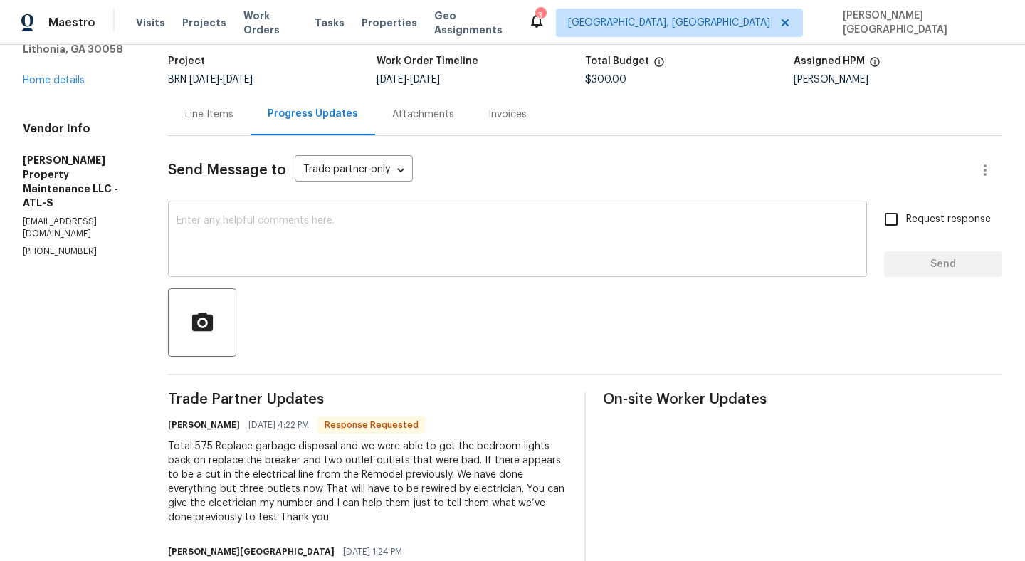
scroll to position [88, 0]
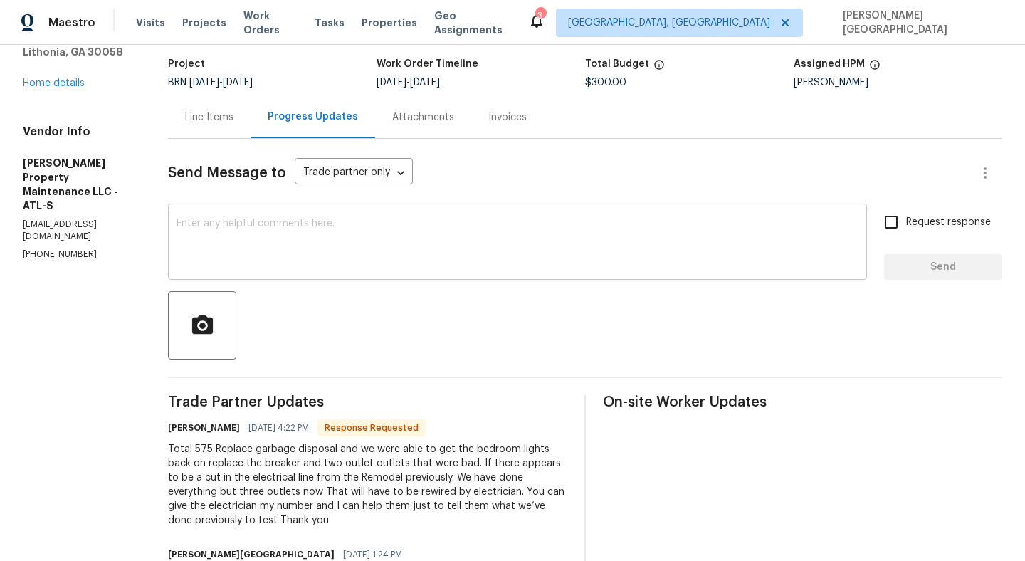
click at [258, 241] on textarea at bounding box center [518, 244] width 682 height 50
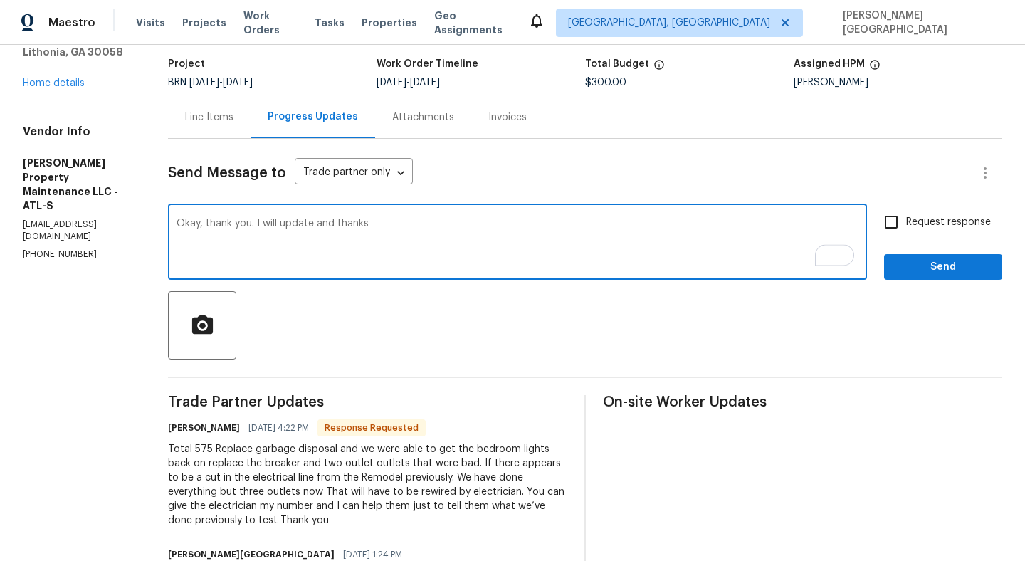
click at [317, 224] on textarea "Okay, thank you. I will update and thanks" at bounding box center [518, 244] width 682 height 50
click at [417, 485] on div "Total 575 Replace garbage disposal and we were able to get the bedroom lights b…" at bounding box center [367, 484] width 399 height 85
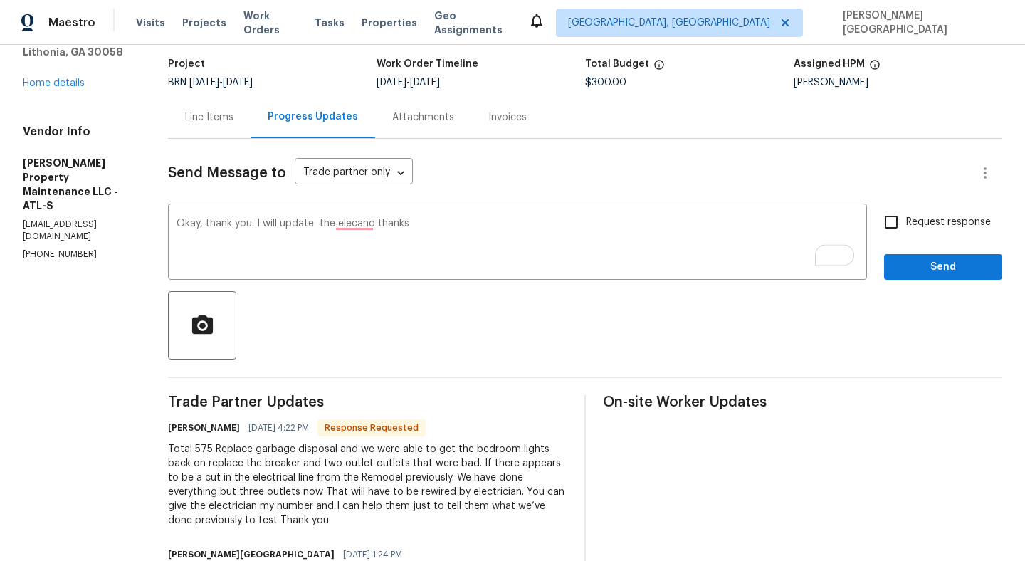
click at [418, 490] on div "Total 575 Replace garbage disposal and we were able to get the bedroom lights b…" at bounding box center [367, 484] width 399 height 85
copy div "electrician"
click at [342, 226] on textarea "Okay, thank you. I will update the elecand thanks" at bounding box center [518, 244] width 682 height 50
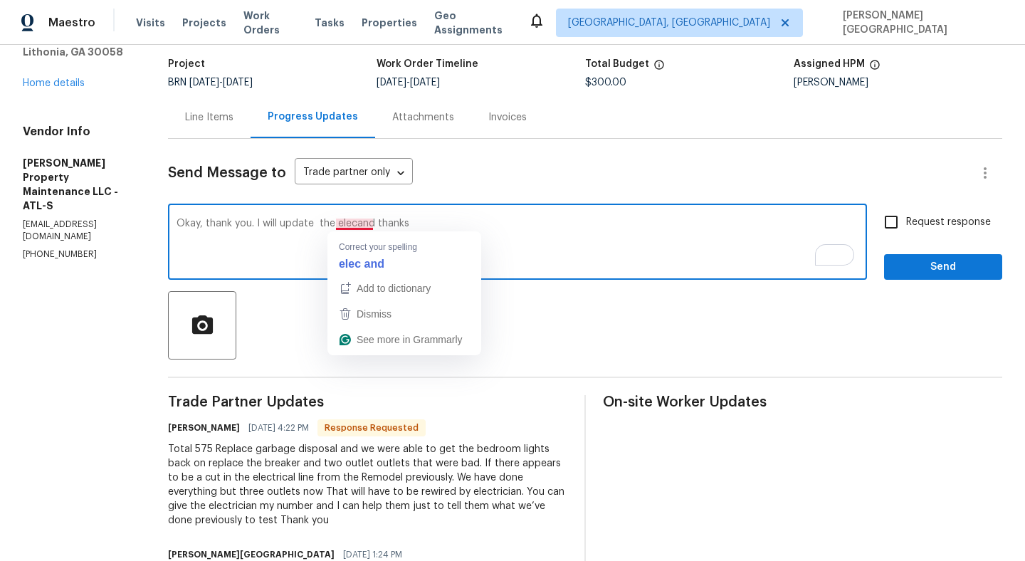
click at [342, 226] on textarea "Okay, thank you. I will update the elecand thanks" at bounding box center [518, 244] width 682 height 50
paste textarea "trician"
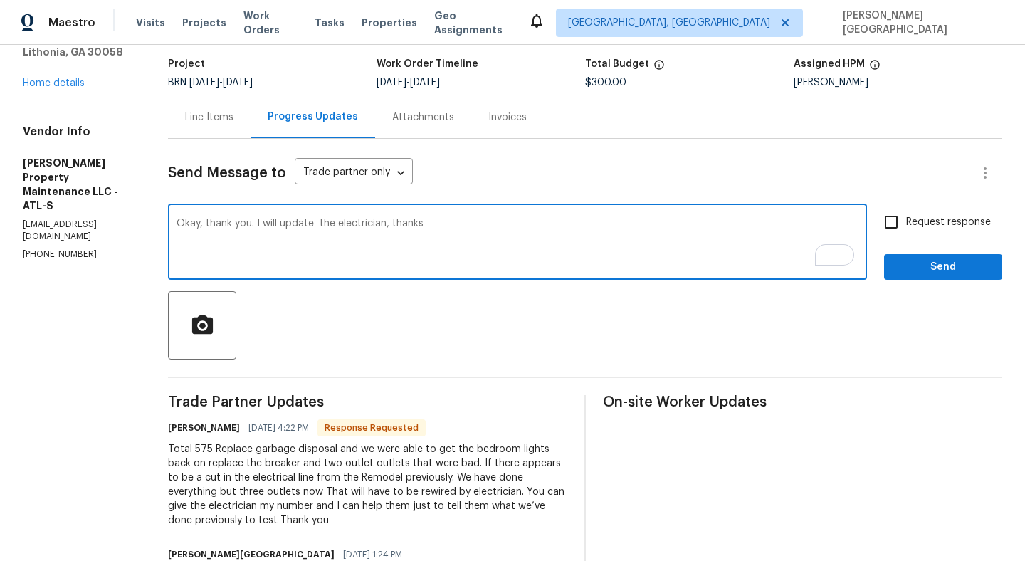
click at [321, 221] on textarea "Okay, thank you. I will update the electrician, thanks" at bounding box center [518, 244] width 682 height 50
click at [447, 224] on textarea "Okay, thank you. I will update the electrician, thanks" at bounding box center [518, 244] width 682 height 50
type textarea "Okay, thank you. I will update the electrician, thanks."
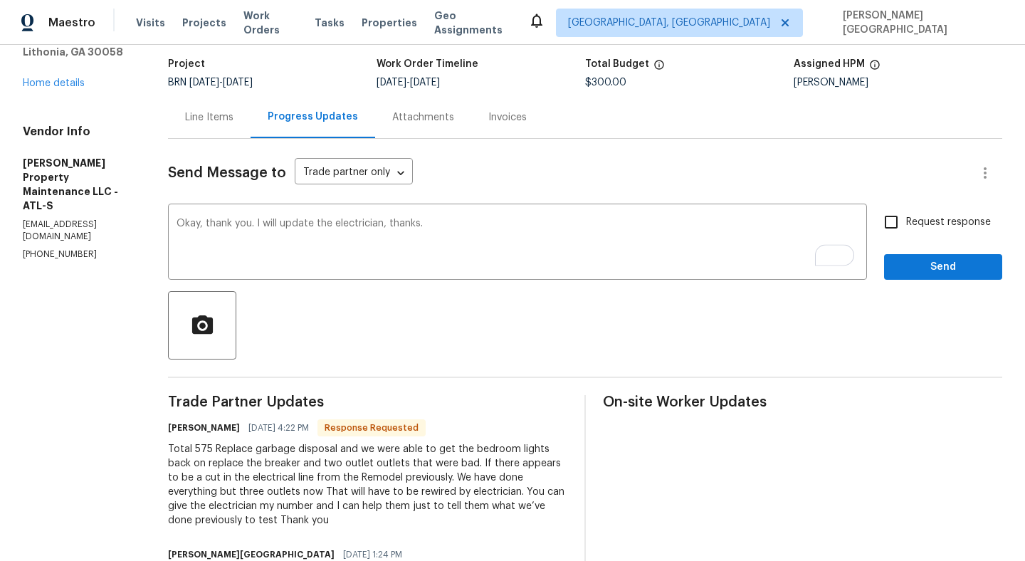
click at [921, 227] on span "Request response" at bounding box center [948, 222] width 85 height 15
click at [906, 227] on input "Request response" at bounding box center [891, 222] width 30 height 30
checkbox input "true"
click at [920, 274] on span "Send" at bounding box center [942, 267] width 95 height 18
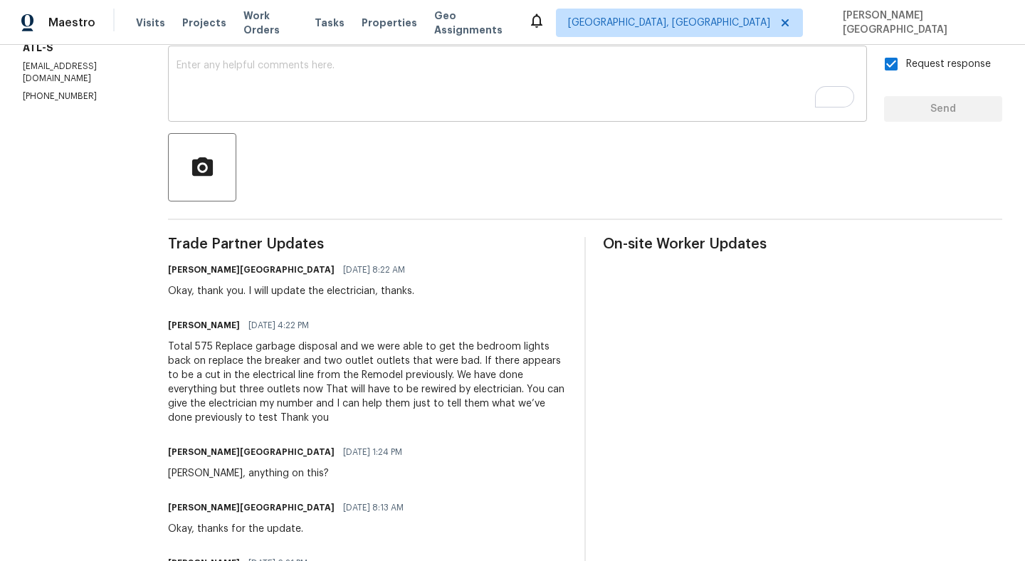
scroll to position [246, 0]
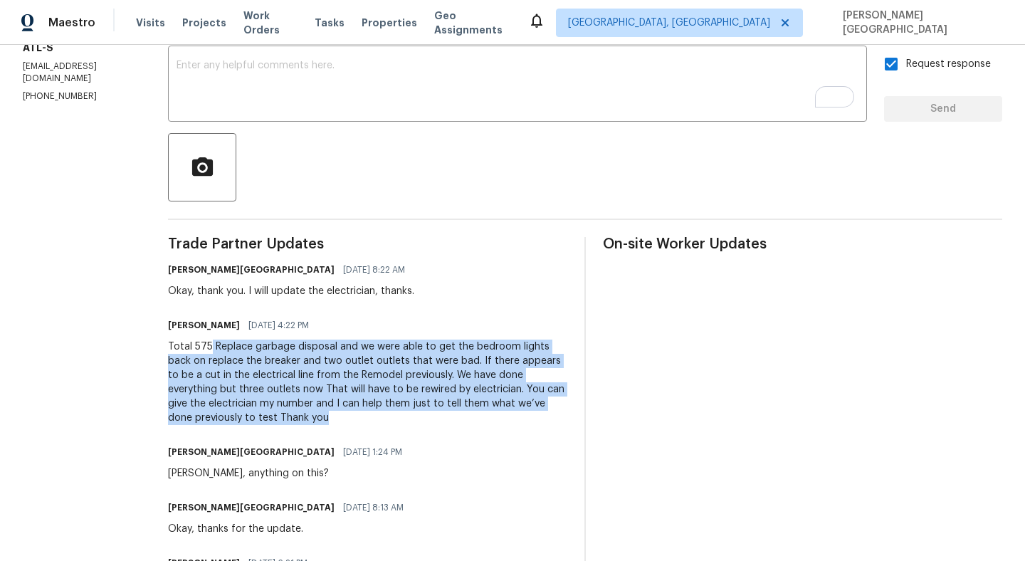
drag, startPoint x: 213, startPoint y: 345, endPoint x: 466, endPoint y: 419, distance: 264.0
click at [466, 419] on div "Total 575 Replace garbage disposal and we were able to get the bedroom lights b…" at bounding box center [367, 382] width 399 height 85
copy div "Replace garbage disposal and we were able to get the bedroom lights back on rep…"
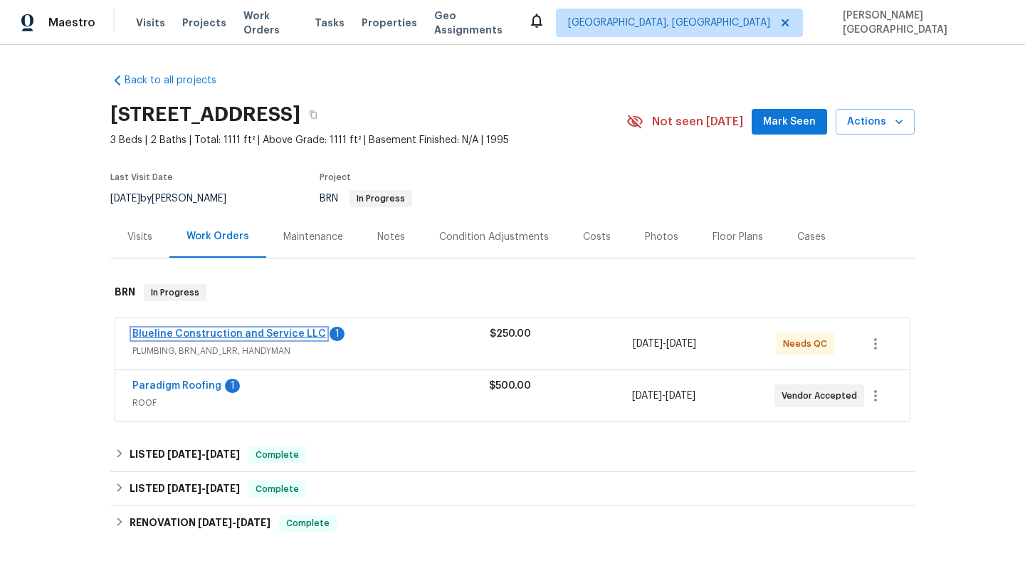
click at [262, 335] on link "Blueline Construction and Service LLC" at bounding box center [229, 334] width 194 height 10
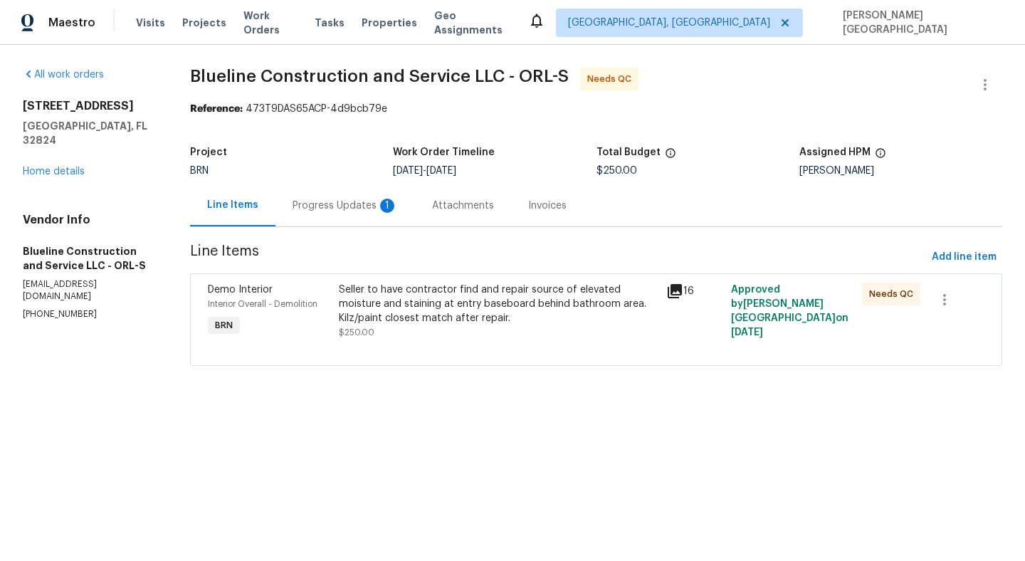
click at [382, 211] on div "Progress Updates 1" at bounding box center [345, 206] width 105 height 14
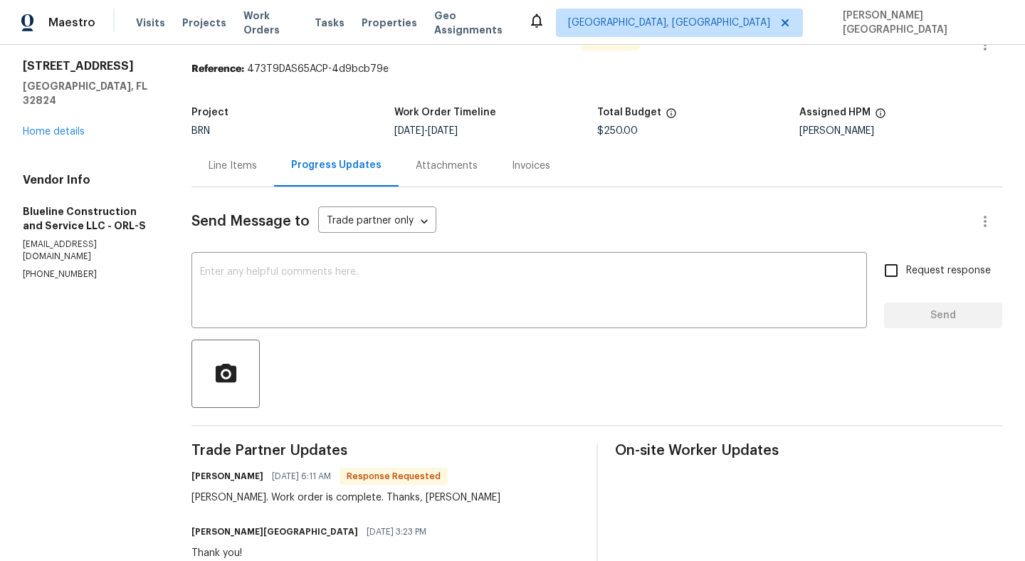
scroll to position [43, 0]
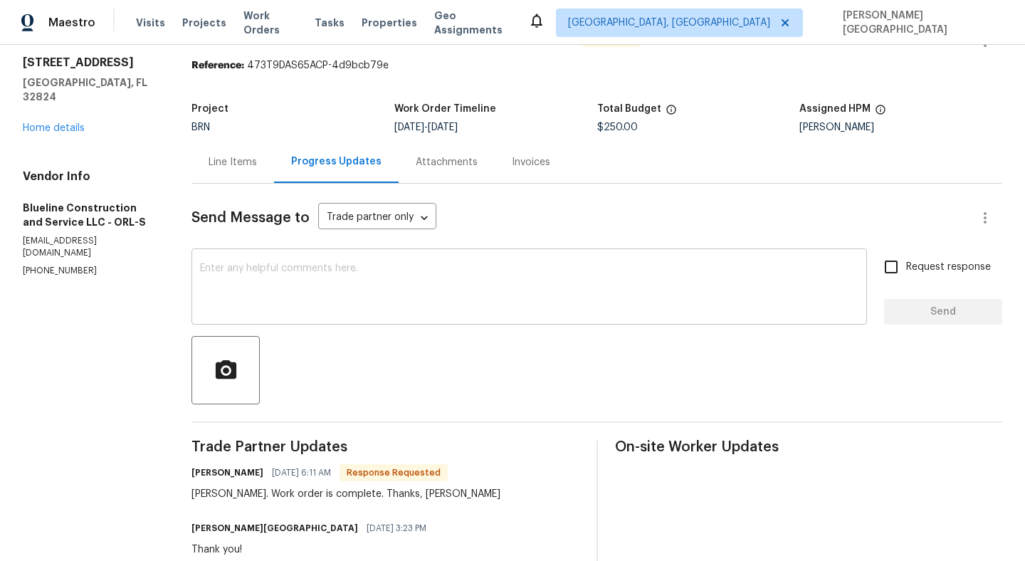
click at [253, 291] on textarea at bounding box center [529, 288] width 658 height 50
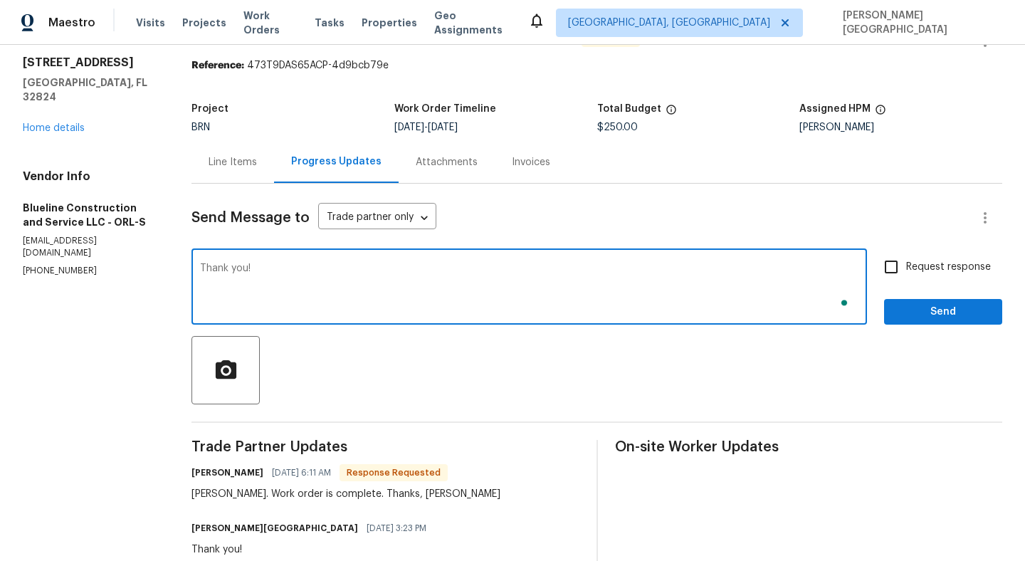
type textarea "Thank you!"
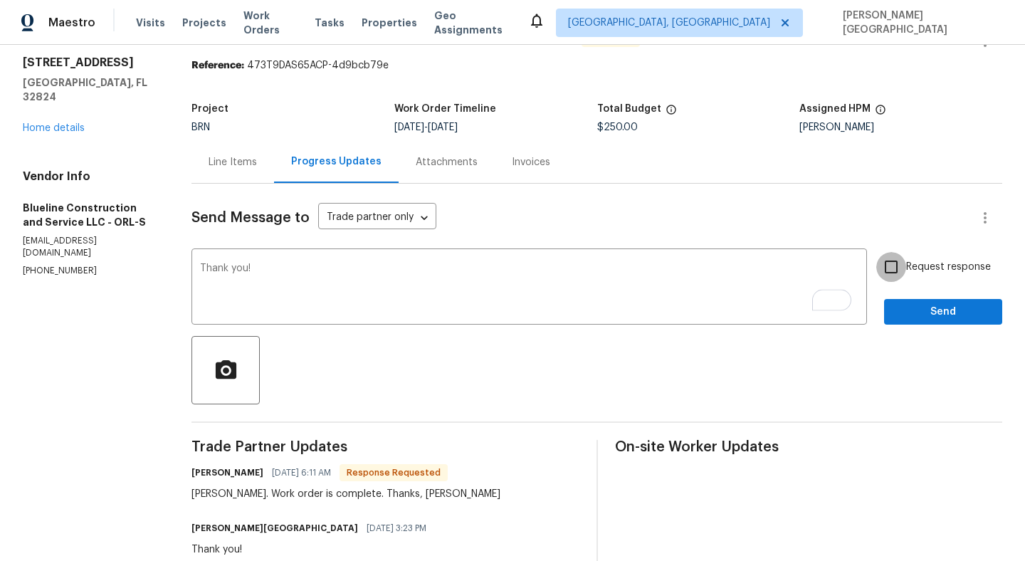
click at [898, 262] on input "Request response" at bounding box center [891, 267] width 30 height 30
checkbox input "true"
click at [923, 321] on button "Send" at bounding box center [943, 312] width 118 height 26
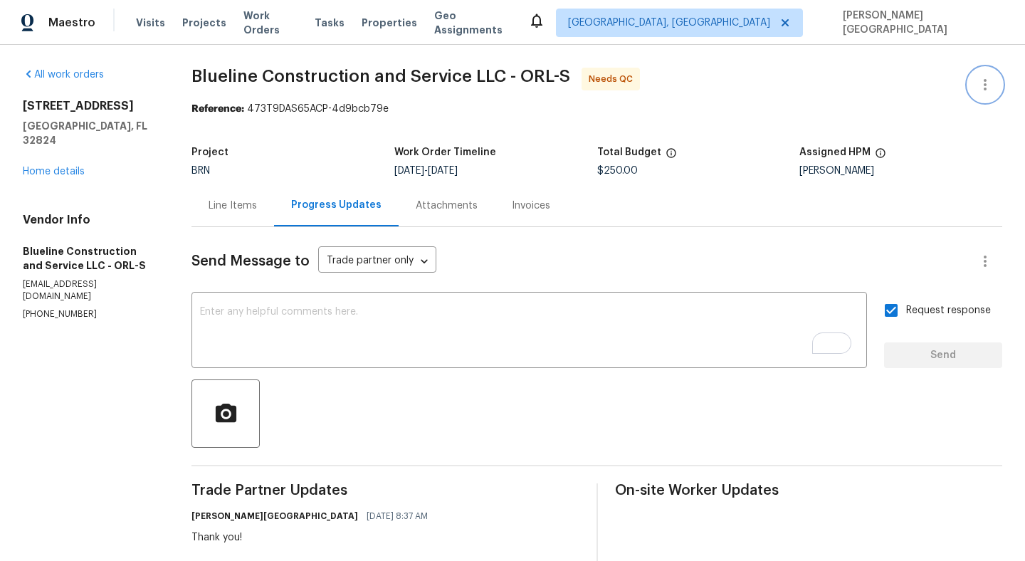
click at [989, 82] on icon "button" at bounding box center [985, 84] width 17 height 17
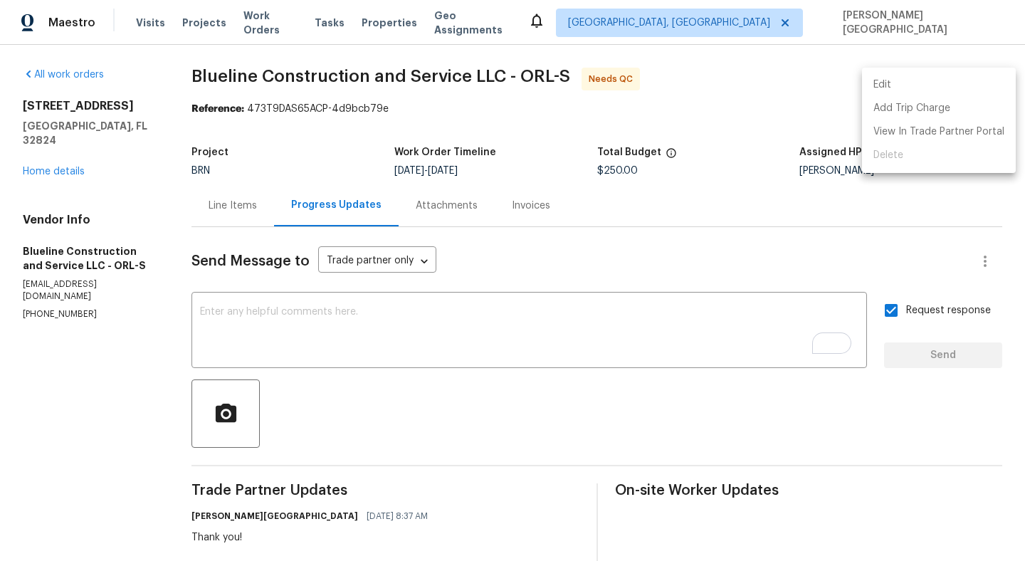
click at [915, 83] on li "Edit" at bounding box center [939, 84] width 154 height 23
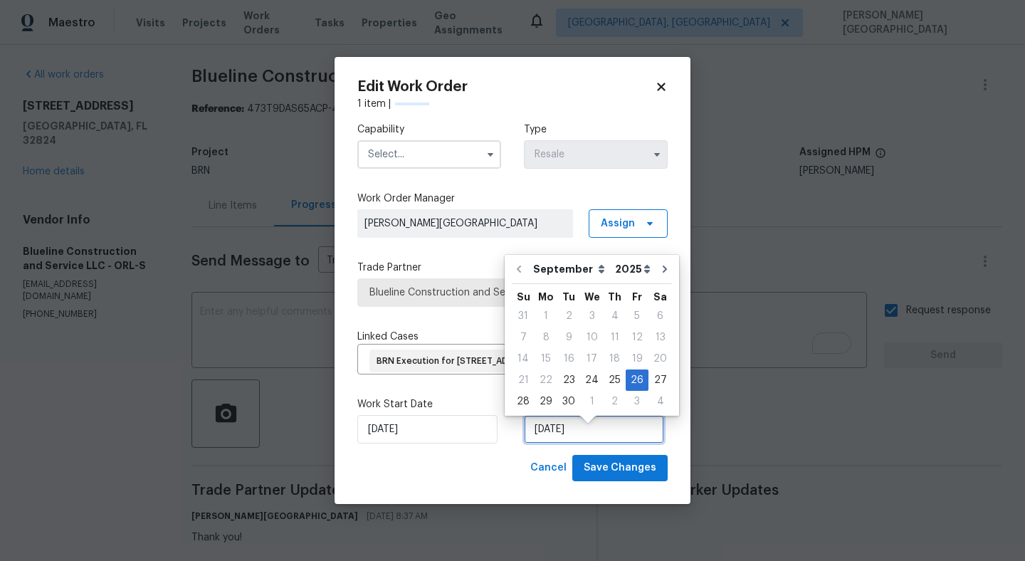
click at [527, 438] on input "9/26/2025" at bounding box center [594, 429] width 140 height 28
click at [587, 378] on div "24" at bounding box center [591, 380] width 23 height 20
type input "9/24/2025"
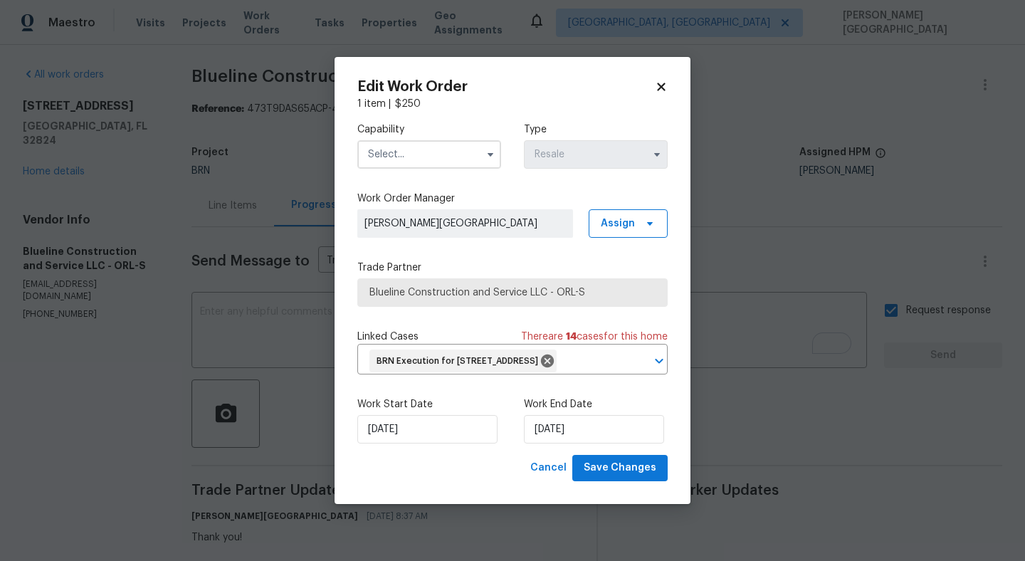
click at [403, 144] on input "text" at bounding box center [429, 154] width 144 height 28
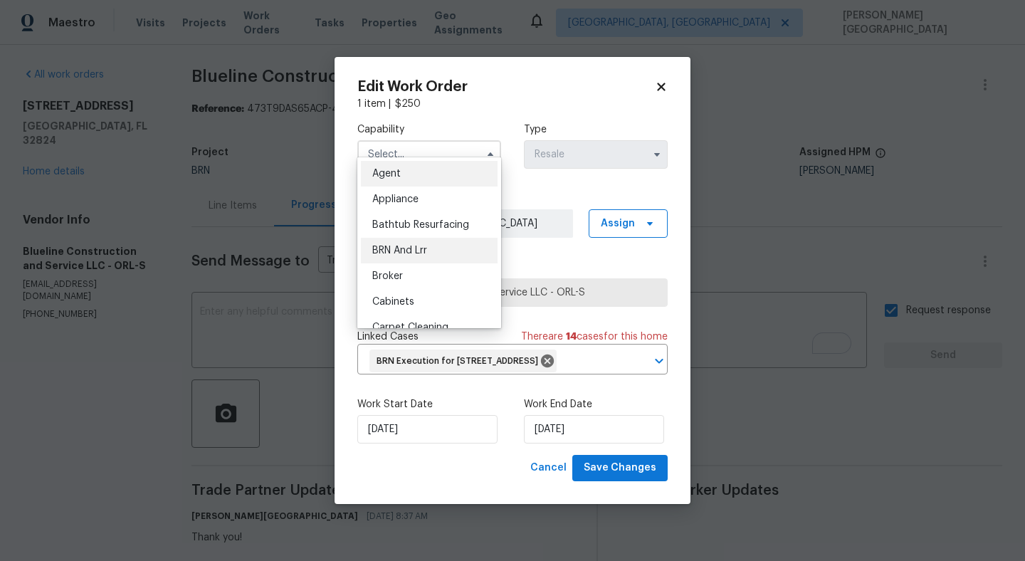
click at [404, 256] on div "BRN And Lrr" at bounding box center [429, 251] width 137 height 26
type input "BRN And Lrr"
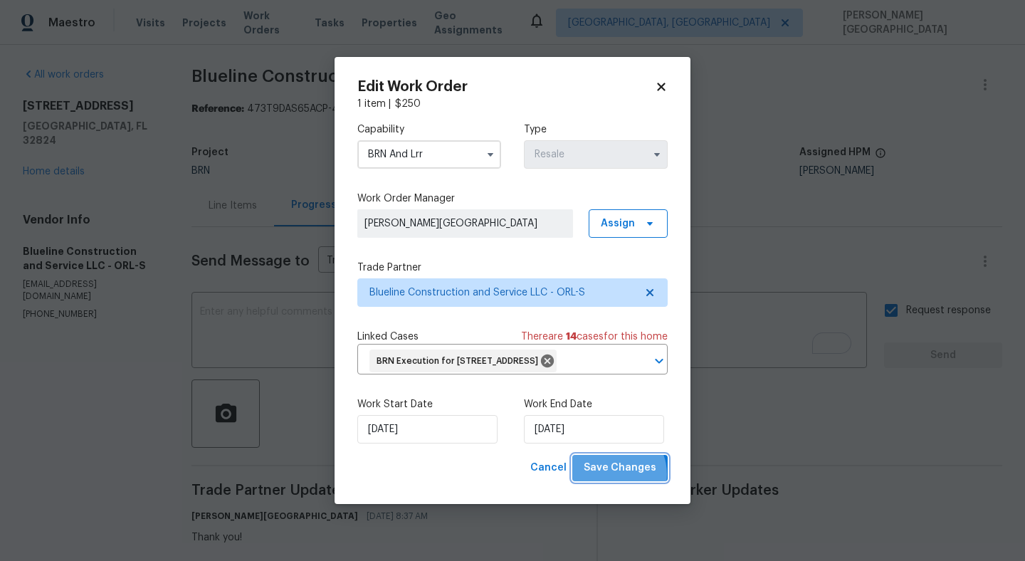
click at [615, 477] on span "Save Changes" at bounding box center [620, 468] width 73 height 18
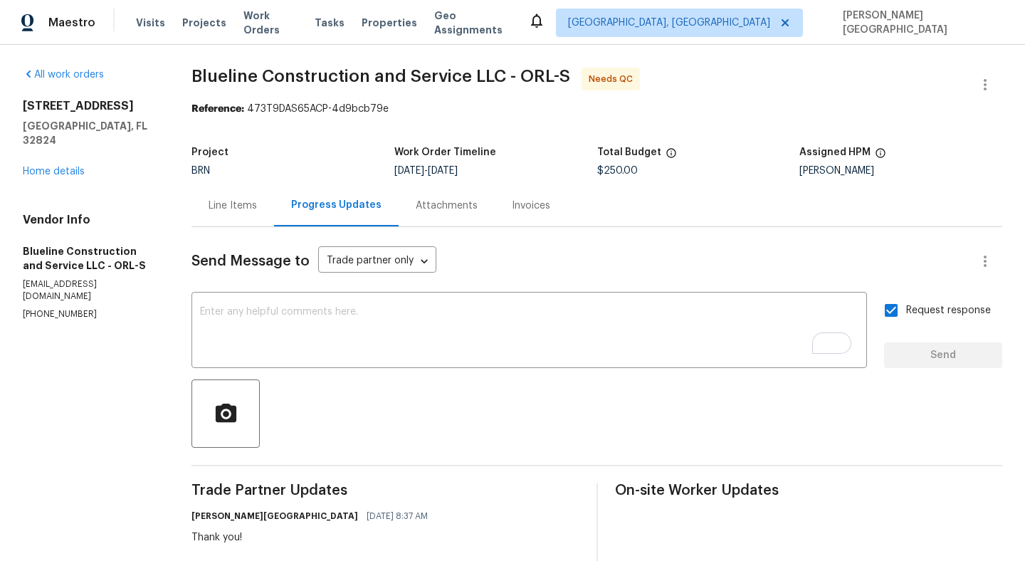
click at [241, 197] on div "Line Items" at bounding box center [232, 205] width 83 height 42
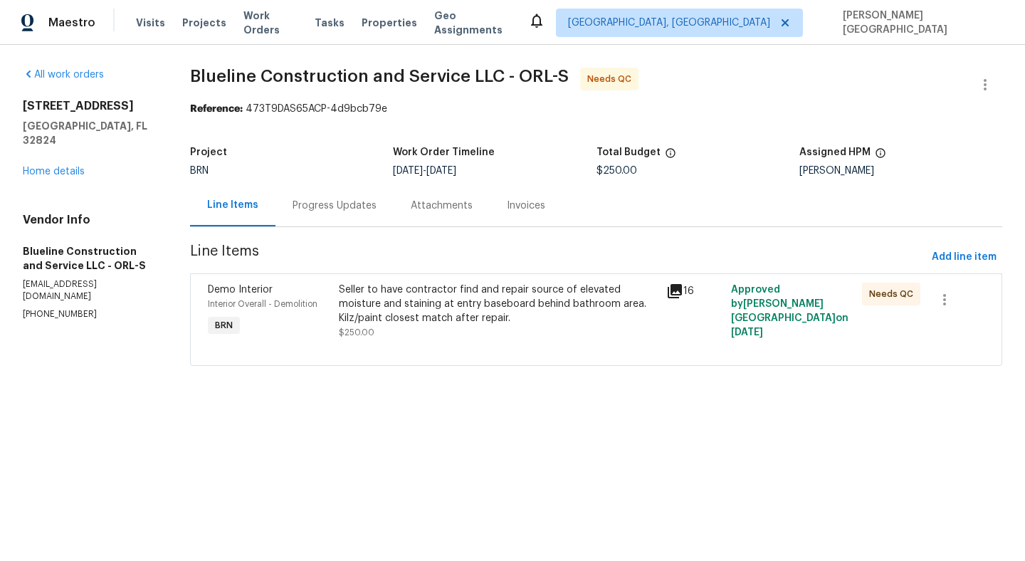
click at [342, 219] on div "Progress Updates" at bounding box center [334, 205] width 118 height 42
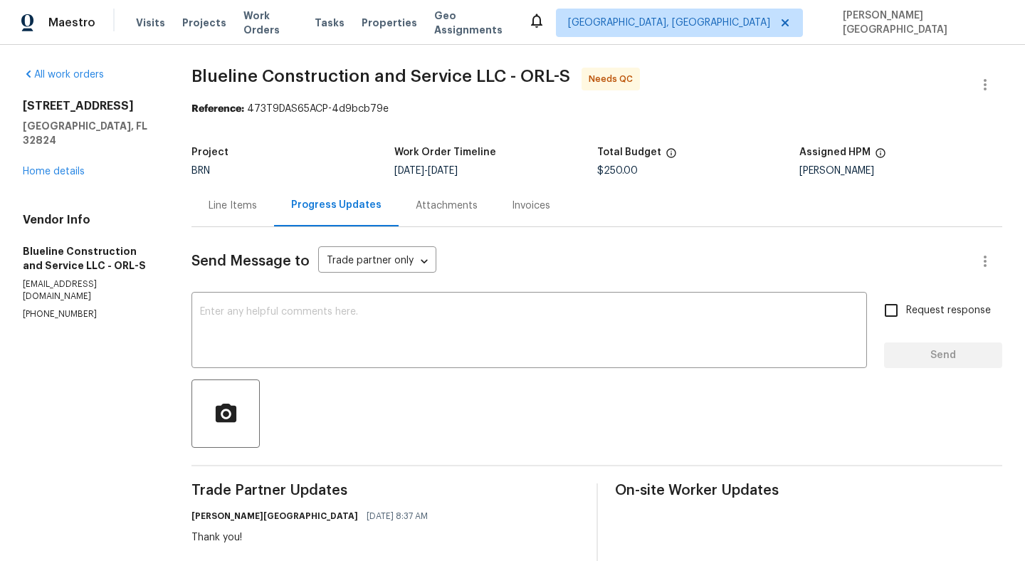
click at [246, 205] on div "Line Items" at bounding box center [233, 206] width 48 height 14
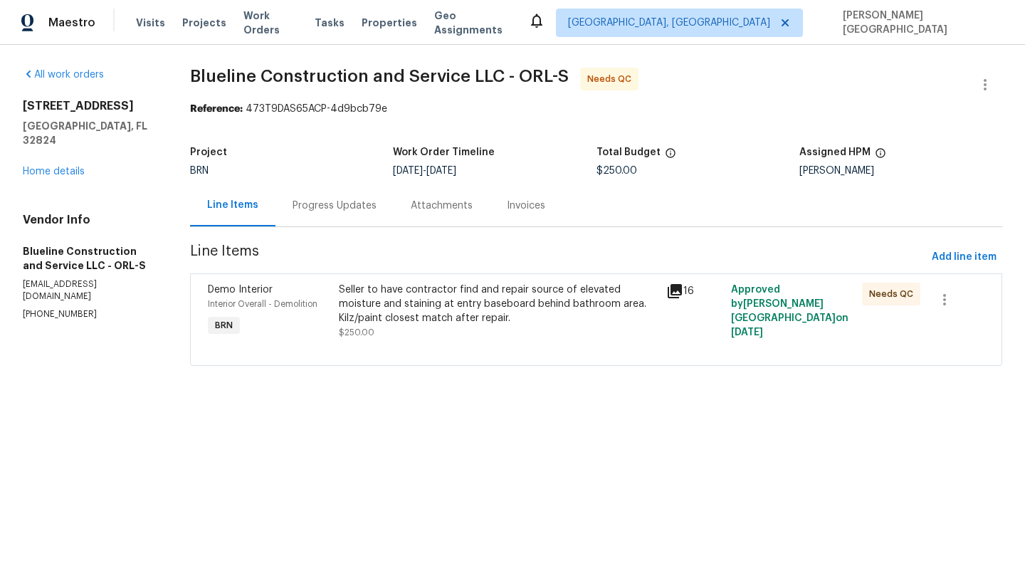
click at [421, 320] on div "Seller to have contractor find and repair source of elevated moisture and stain…" at bounding box center [498, 304] width 318 height 43
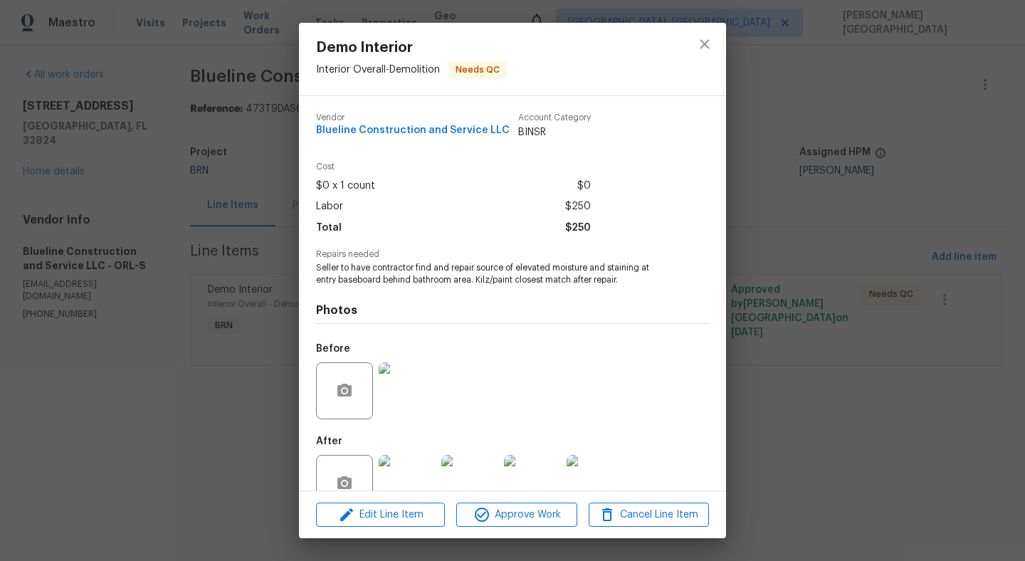
scroll to position [36, 0]
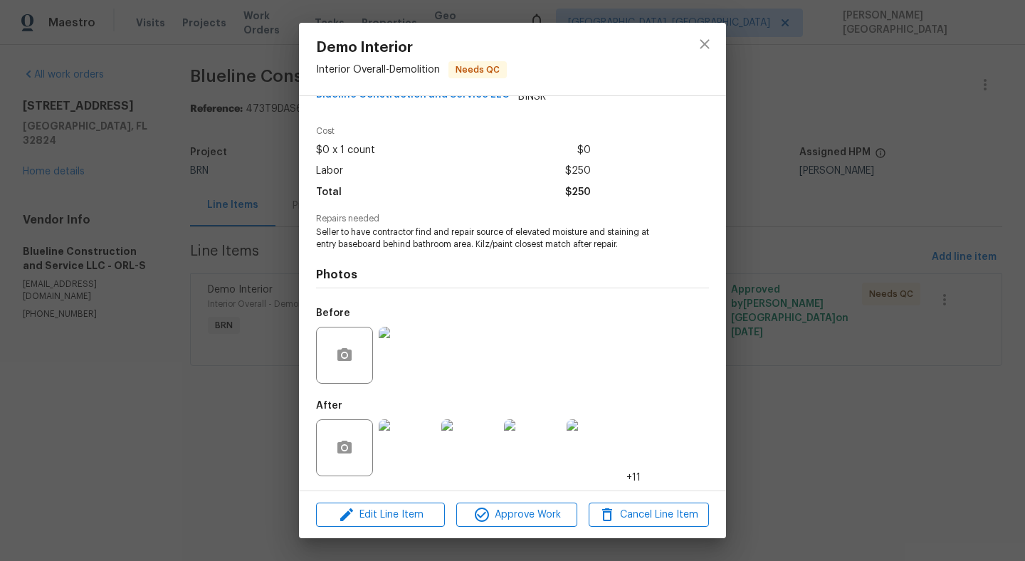
click at [406, 347] on img at bounding box center [407, 355] width 57 height 57
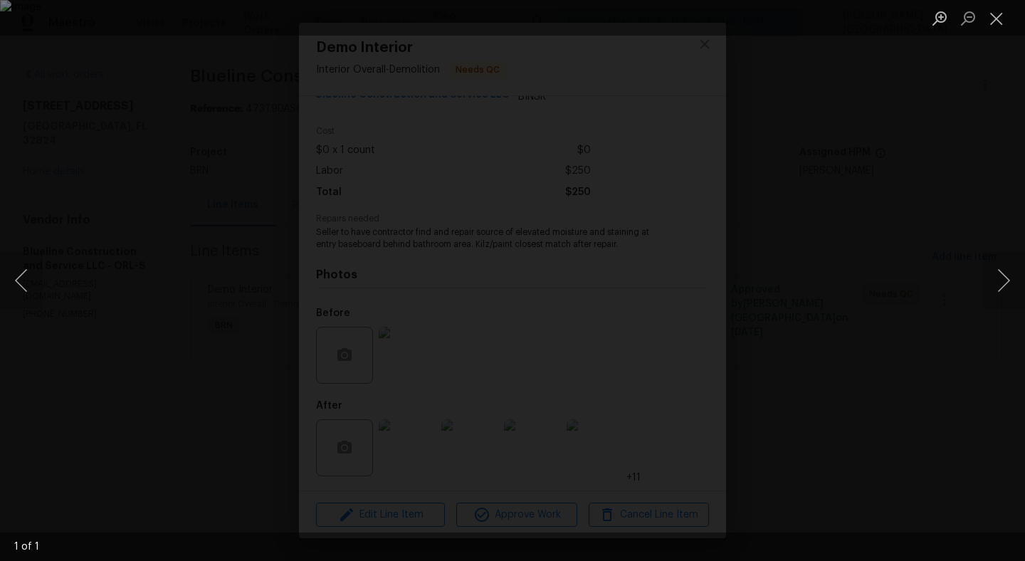
click at [877, 212] on div "Lightbox" at bounding box center [512, 280] width 1025 height 561
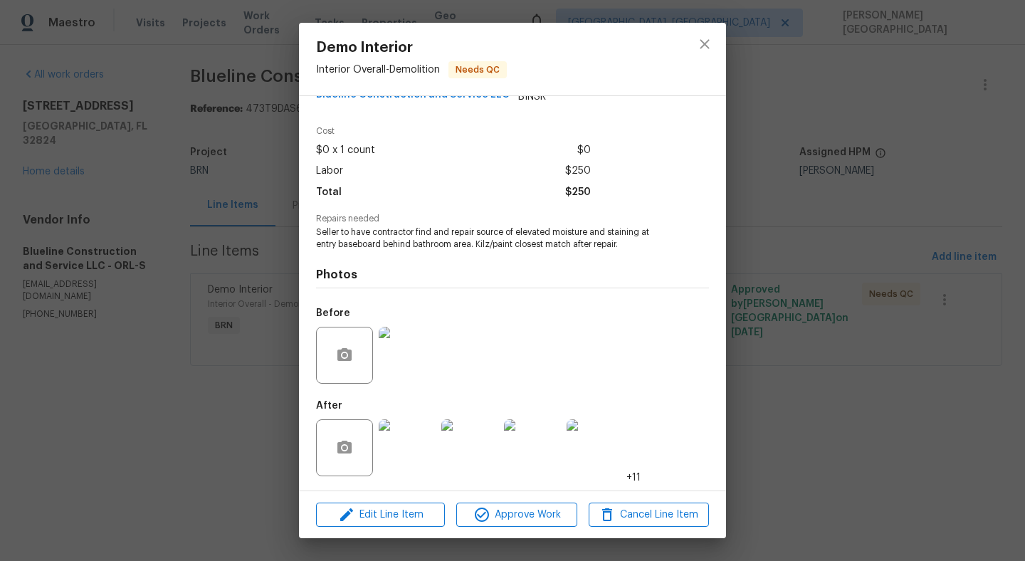
click at [395, 456] on img at bounding box center [407, 447] width 57 height 57
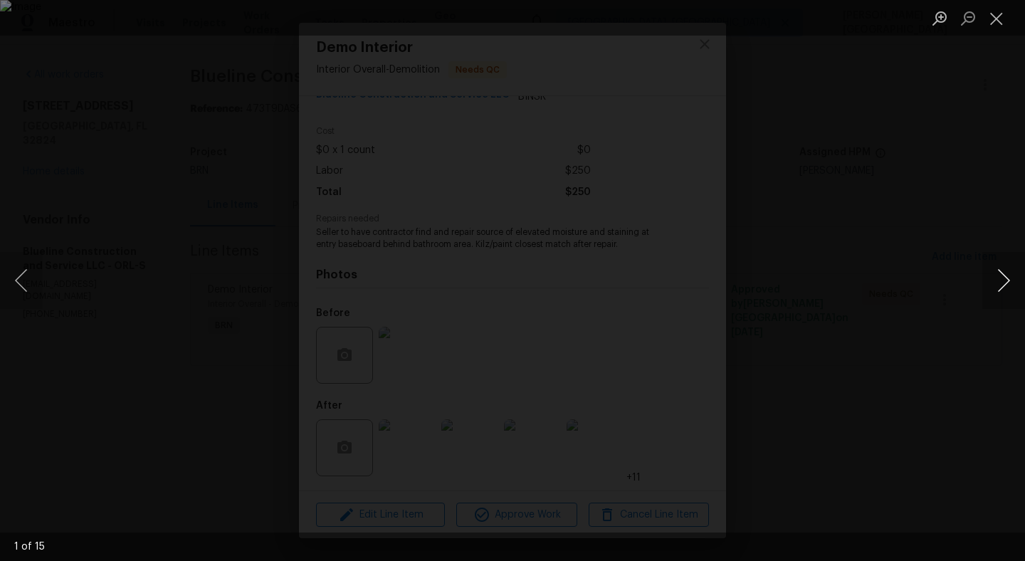
click at [999, 287] on button "Next image" at bounding box center [1003, 280] width 43 height 57
click at [999, 288] on button "Next image" at bounding box center [1003, 280] width 43 height 57
click at [1000, 289] on button "Next image" at bounding box center [1003, 280] width 43 height 57
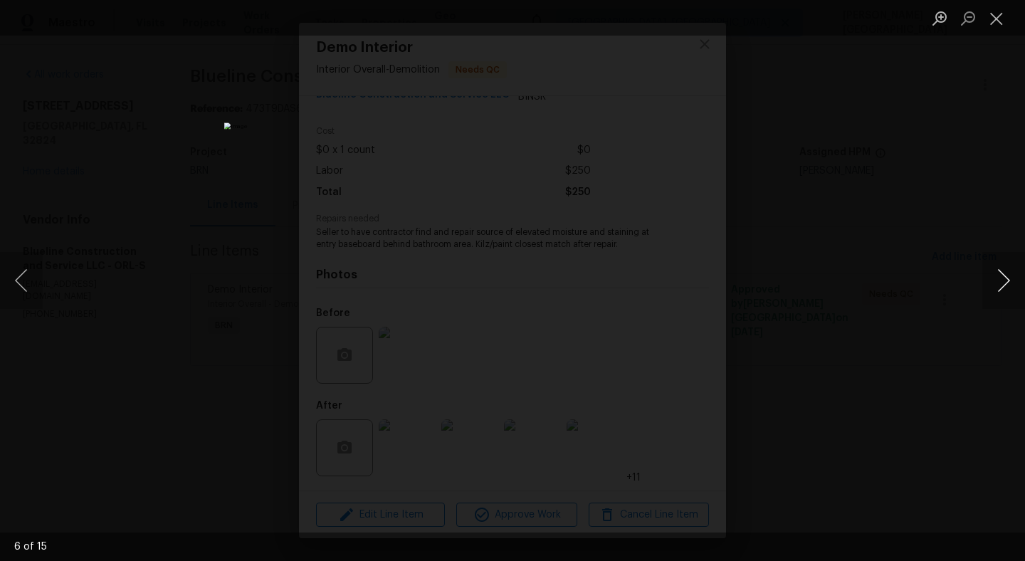
click at [1000, 290] on button "Next image" at bounding box center [1003, 280] width 43 height 57
click at [1001, 292] on button "Next image" at bounding box center [1003, 280] width 43 height 57
click at [1001, 294] on button "Next image" at bounding box center [1003, 280] width 43 height 57
click at [1002, 294] on button "Next image" at bounding box center [1003, 280] width 43 height 57
click at [1004, 296] on button "Next image" at bounding box center [1003, 280] width 43 height 57
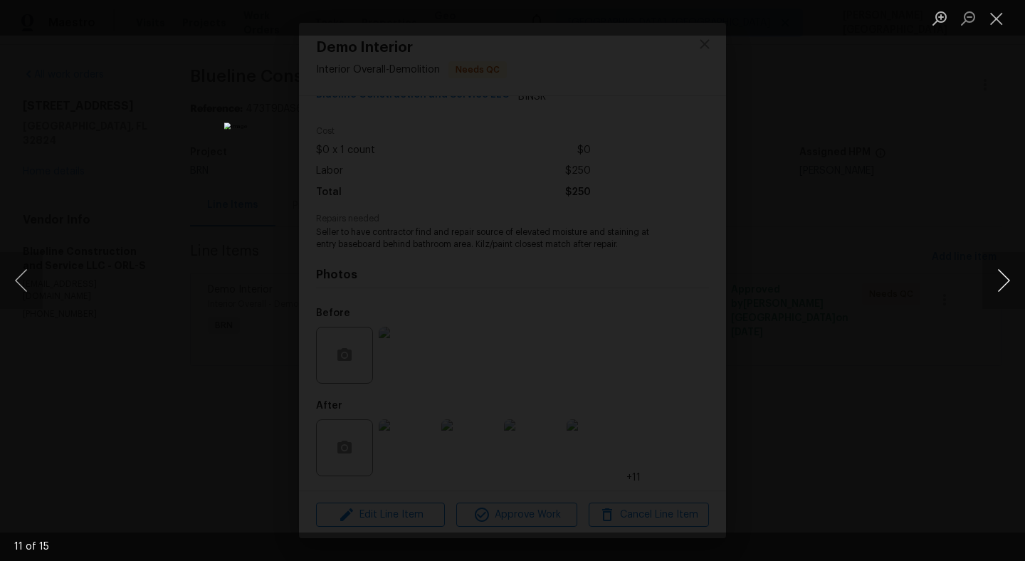
click at [1004, 297] on button "Next image" at bounding box center [1003, 280] width 43 height 57
click at [1004, 298] on button "Next image" at bounding box center [1003, 280] width 43 height 57
click at [1004, 300] on button "Next image" at bounding box center [1003, 280] width 43 height 57
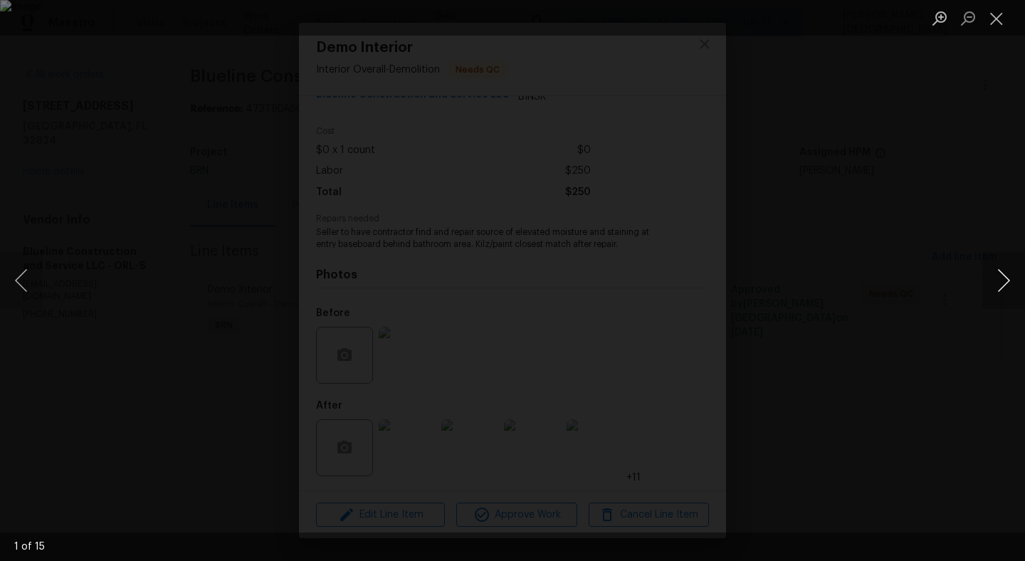
click at [1005, 300] on button "Next image" at bounding box center [1003, 280] width 43 height 57
click at [1005, 302] on button "Next image" at bounding box center [1003, 280] width 43 height 57
click at [1005, 303] on button "Next image" at bounding box center [1003, 280] width 43 height 57
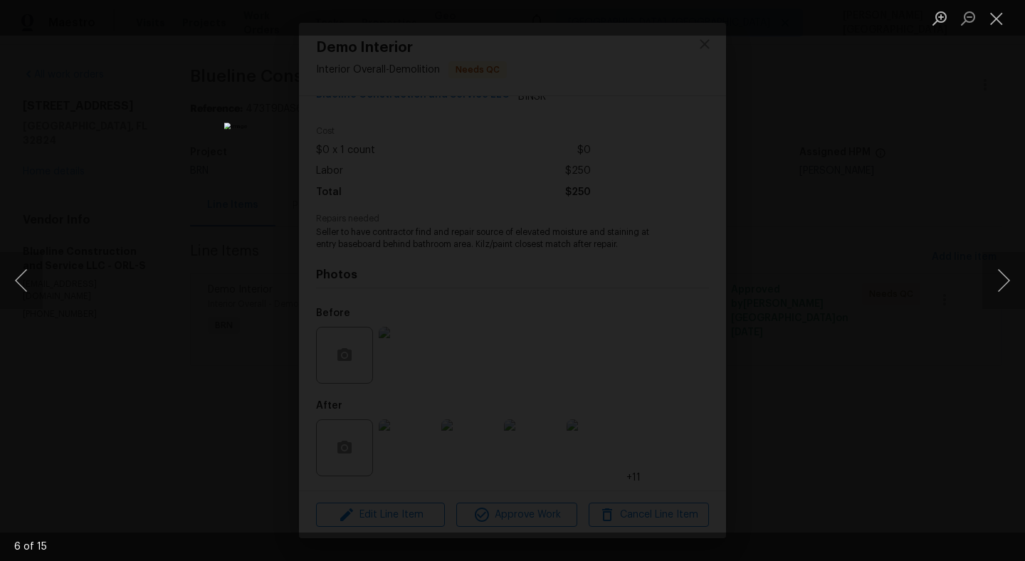
click at [925, 235] on div "Lightbox" at bounding box center [512, 280] width 1025 height 561
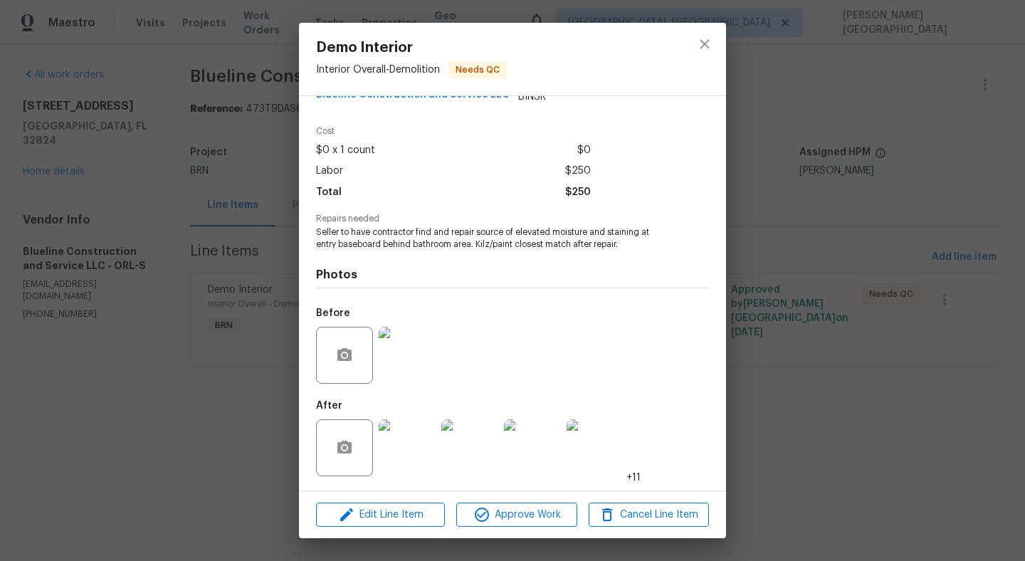
click at [901, 212] on div "Demo Interior Interior Overall - Demolition Needs QC Vendor Blueline Constructi…" at bounding box center [512, 280] width 1025 height 561
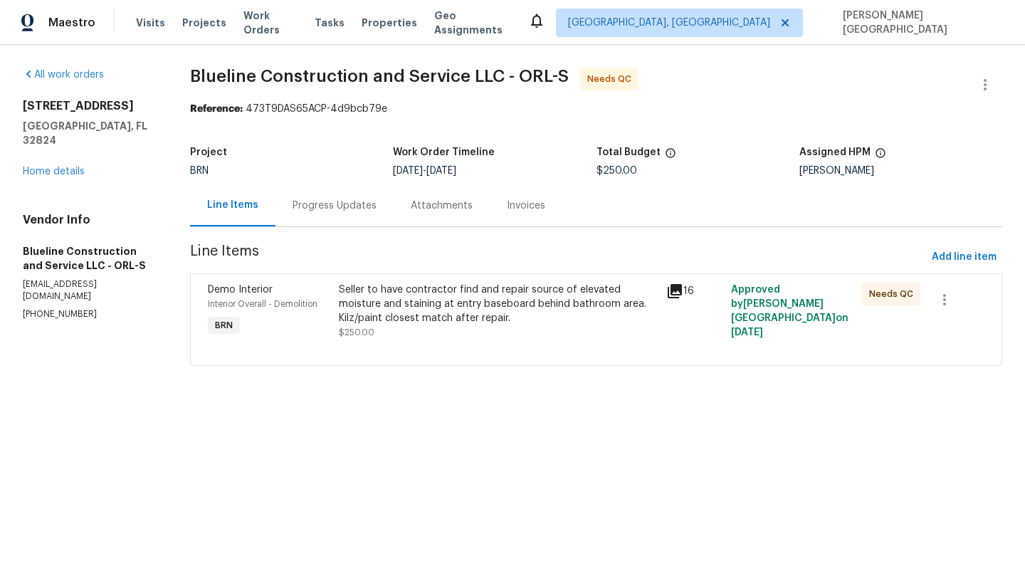
click at [419, 293] on div "Seller to have contractor find and repair source of elevated moisture and stain…" at bounding box center [498, 304] width 318 height 43
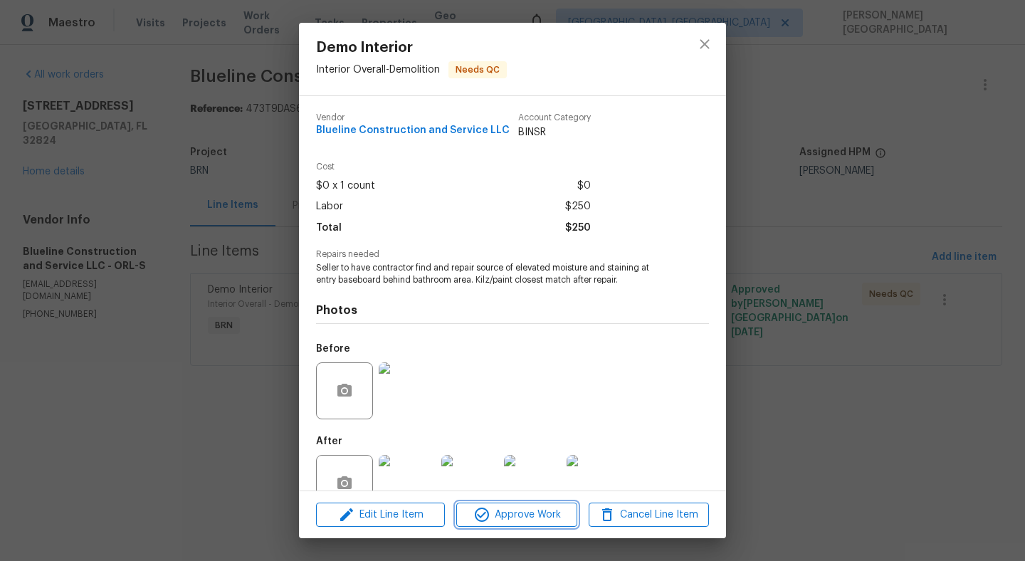
click at [515, 506] on span "Approve Work" at bounding box center [517, 515] width 112 height 18
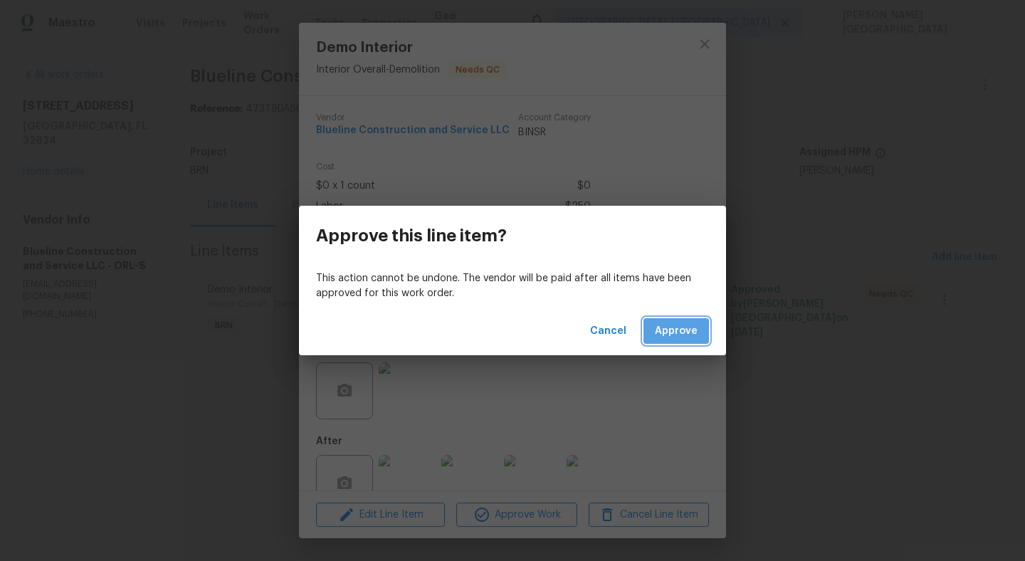
click at [666, 323] on span "Approve" at bounding box center [676, 331] width 43 height 18
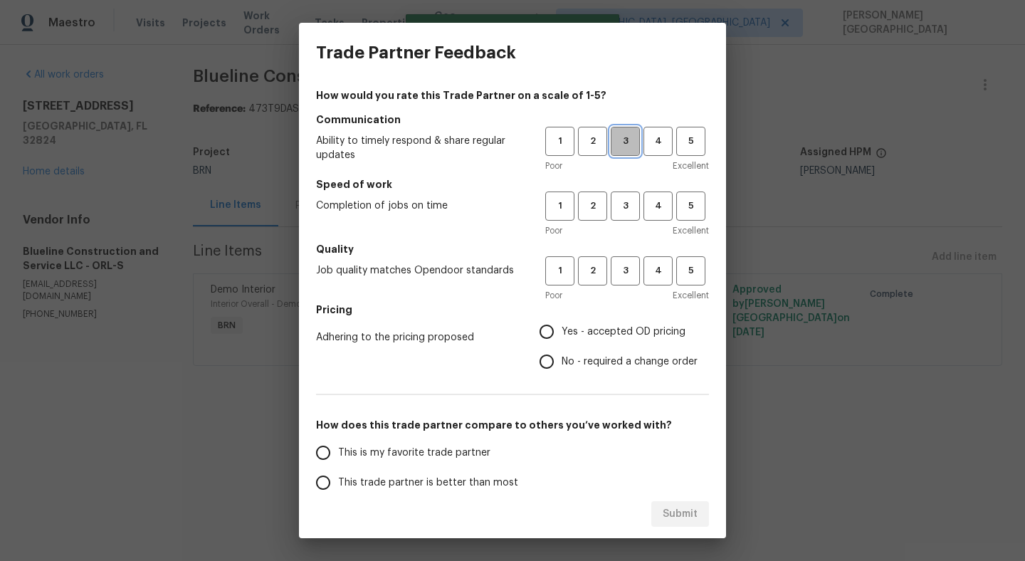
click at [633, 143] on span "3" at bounding box center [625, 141] width 26 height 16
click at [624, 211] on span "3" at bounding box center [625, 206] width 26 height 16
click at [624, 276] on span "3" at bounding box center [625, 271] width 26 height 16
click at [554, 357] on input "No - required a change order" at bounding box center [547, 362] width 30 height 30
radio input "true"
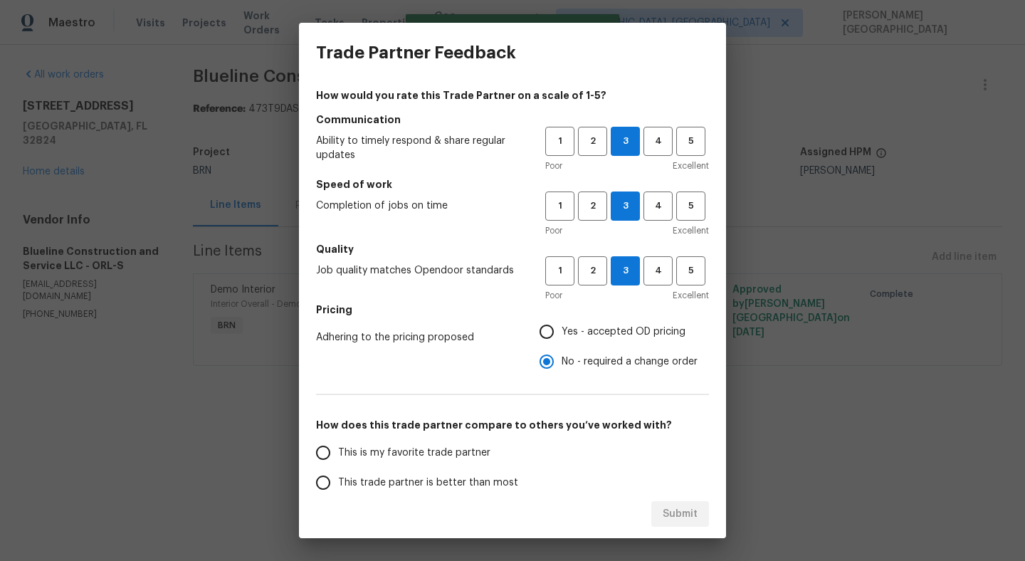
click at [422, 480] on span "This trade partner is better than most" at bounding box center [428, 482] width 180 height 15
click at [338, 480] on input "This trade partner is better than most" at bounding box center [323, 483] width 30 height 30
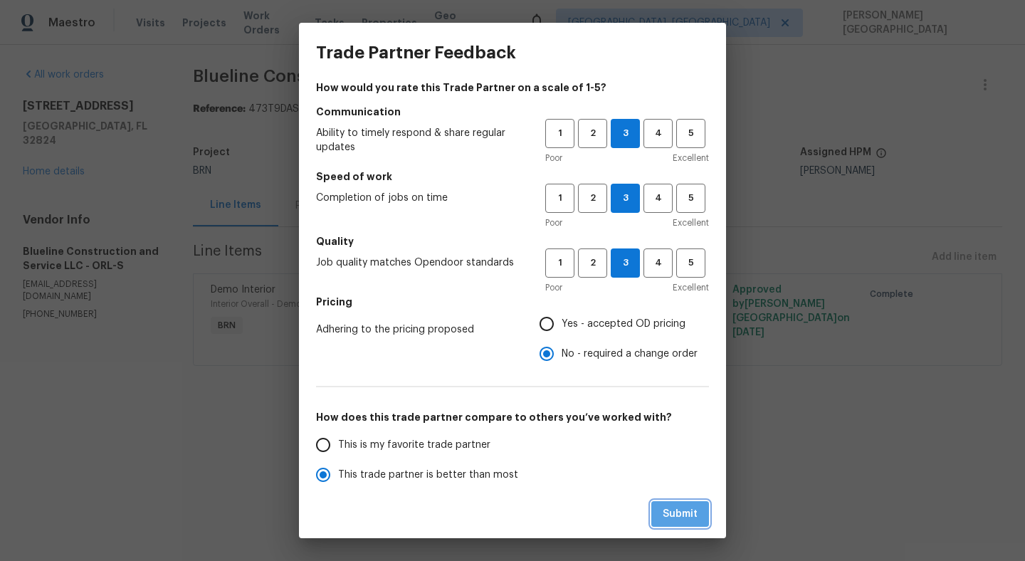
click at [672, 515] on span "Submit" at bounding box center [680, 514] width 35 height 18
radio input "true"
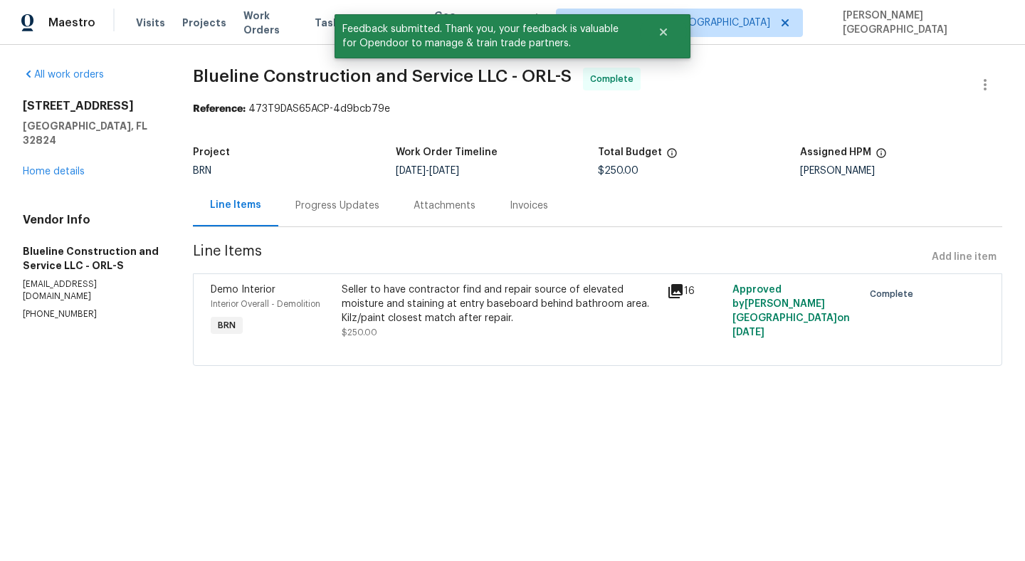
click at [233, 81] on span "Blueline Construction and Service LLC - ORL-S" at bounding box center [382, 76] width 379 height 17
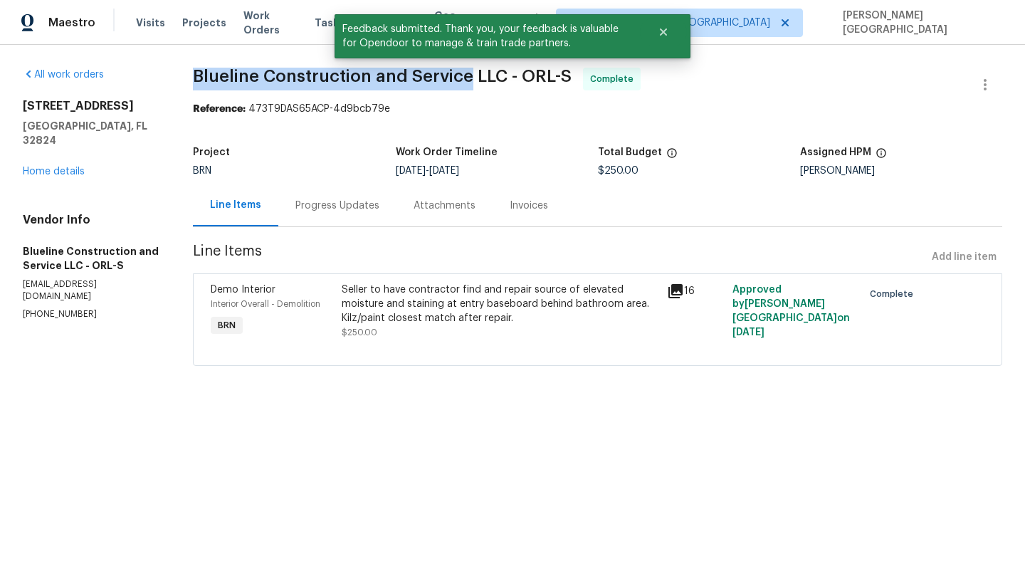
click at [422, 74] on span "Blueline Construction and Service LLC - ORL-S" at bounding box center [382, 76] width 379 height 17
copy span "Blueline Construction and Service"
